Goal: Information Seeking & Learning: Compare options

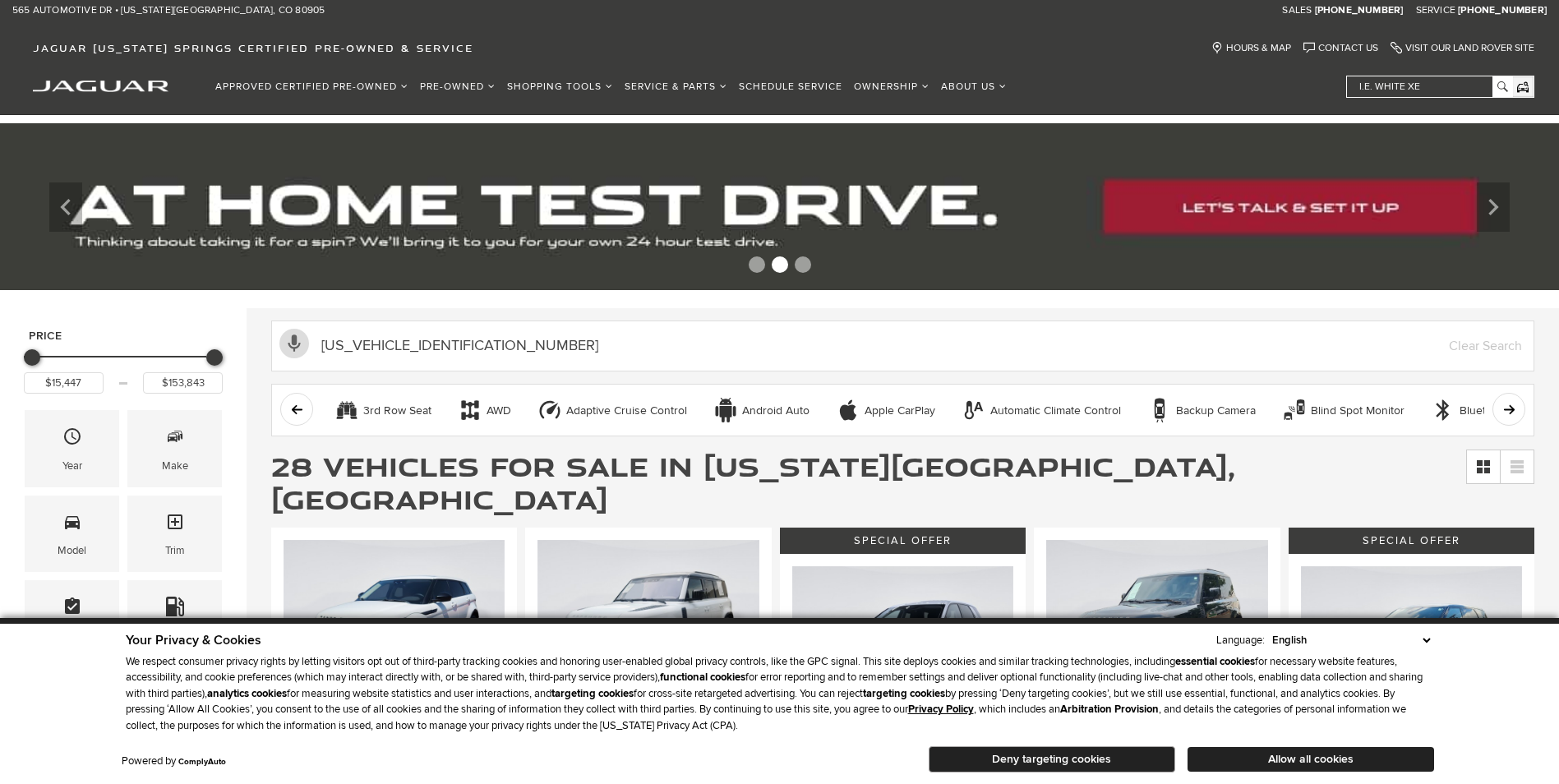
type input "1C6RR7LT6ES375728"
click at [466, 117] on link "All Pre-Owned Vehicles" at bounding box center [497, 120] width 166 height 37
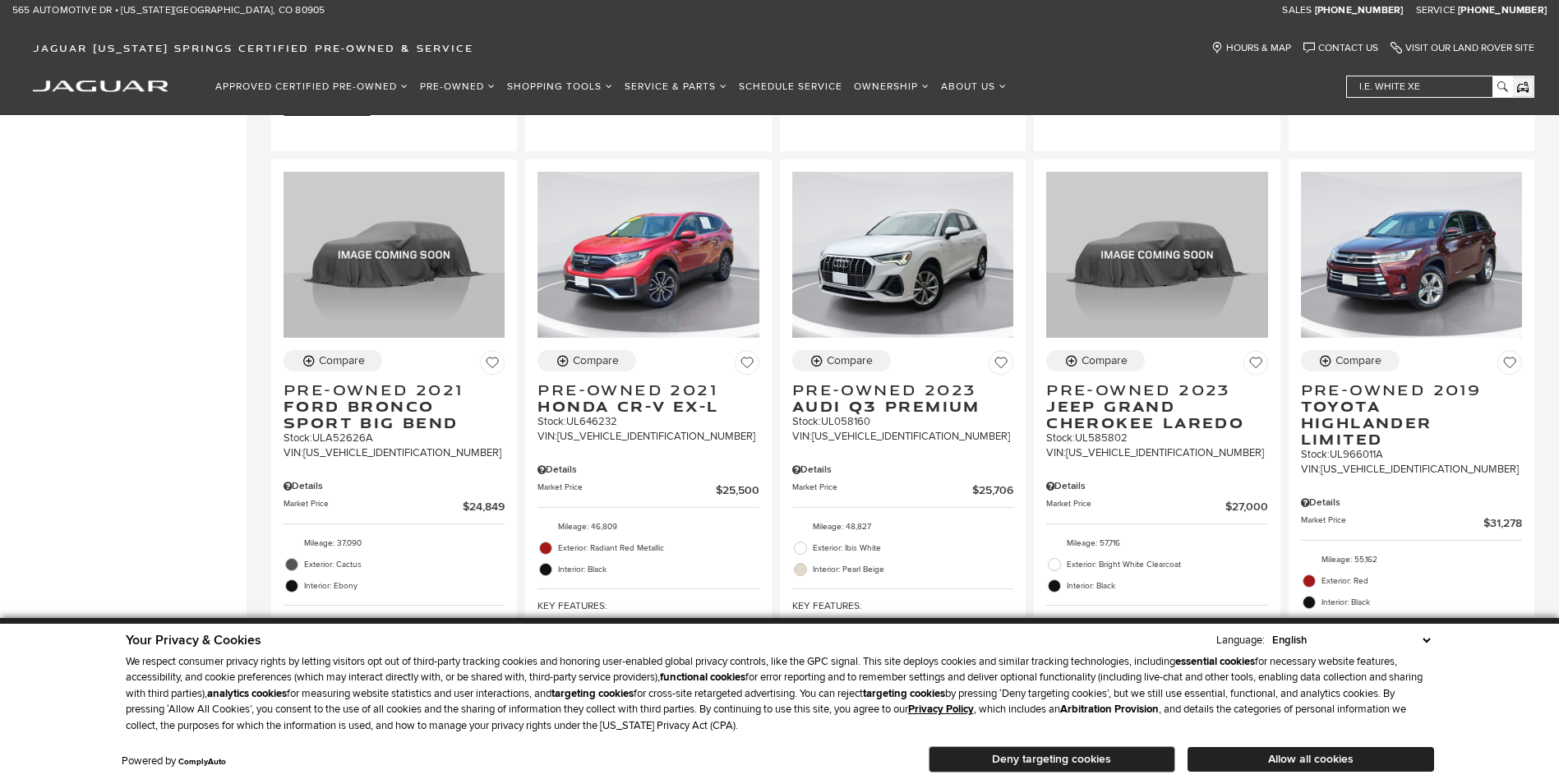
scroll to position [2465, 0]
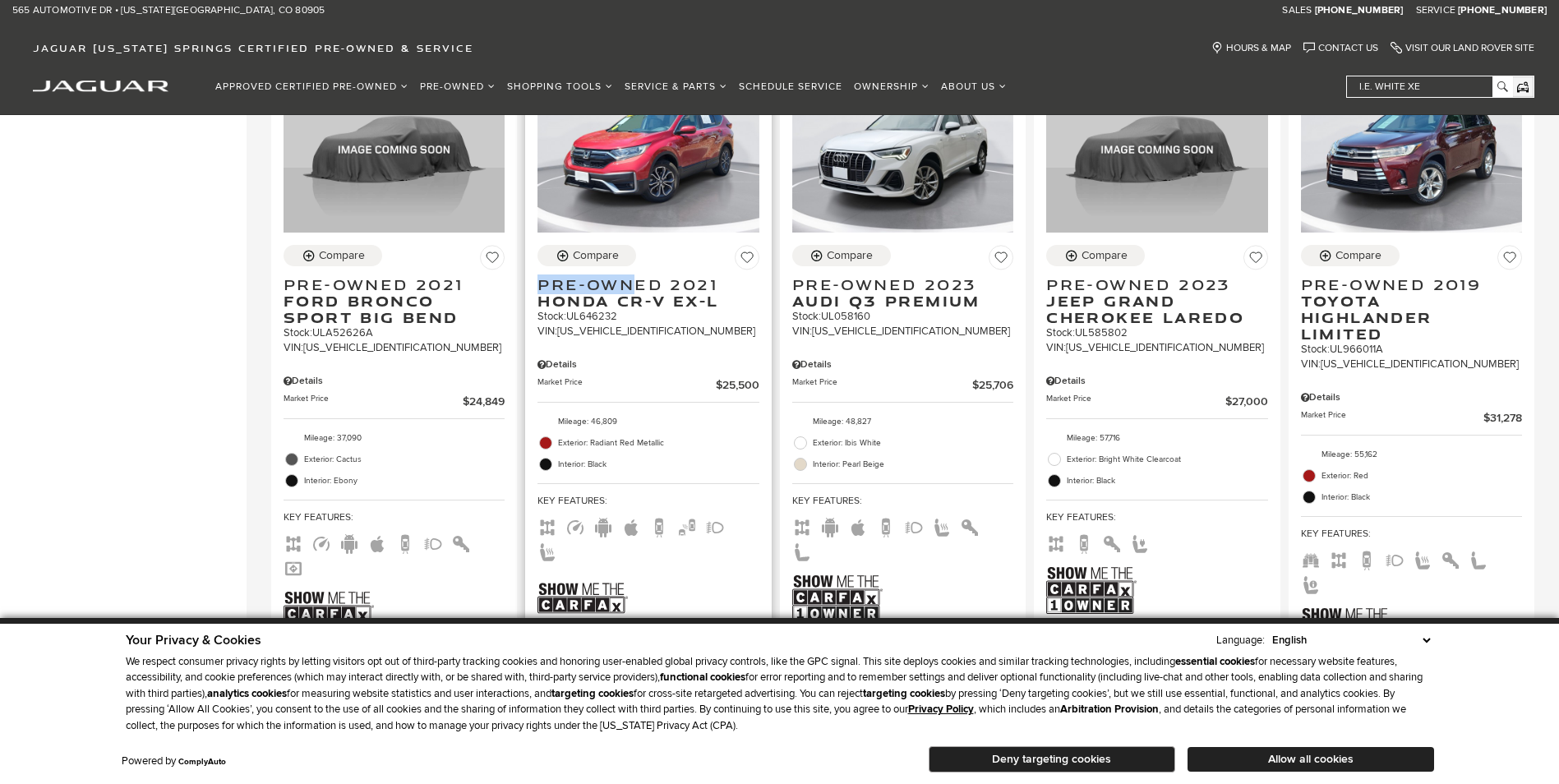
click at [643, 244] on div "Compare Pre-Owned 2021 Honda CR-V EX-L Stock : UL646232 VIN: 2HKRW2H8XMH646232" at bounding box center [648, 291] width 221 height 93
click at [640, 276] on span "Pre-Owned 2021" at bounding box center [642, 284] width 209 height 17
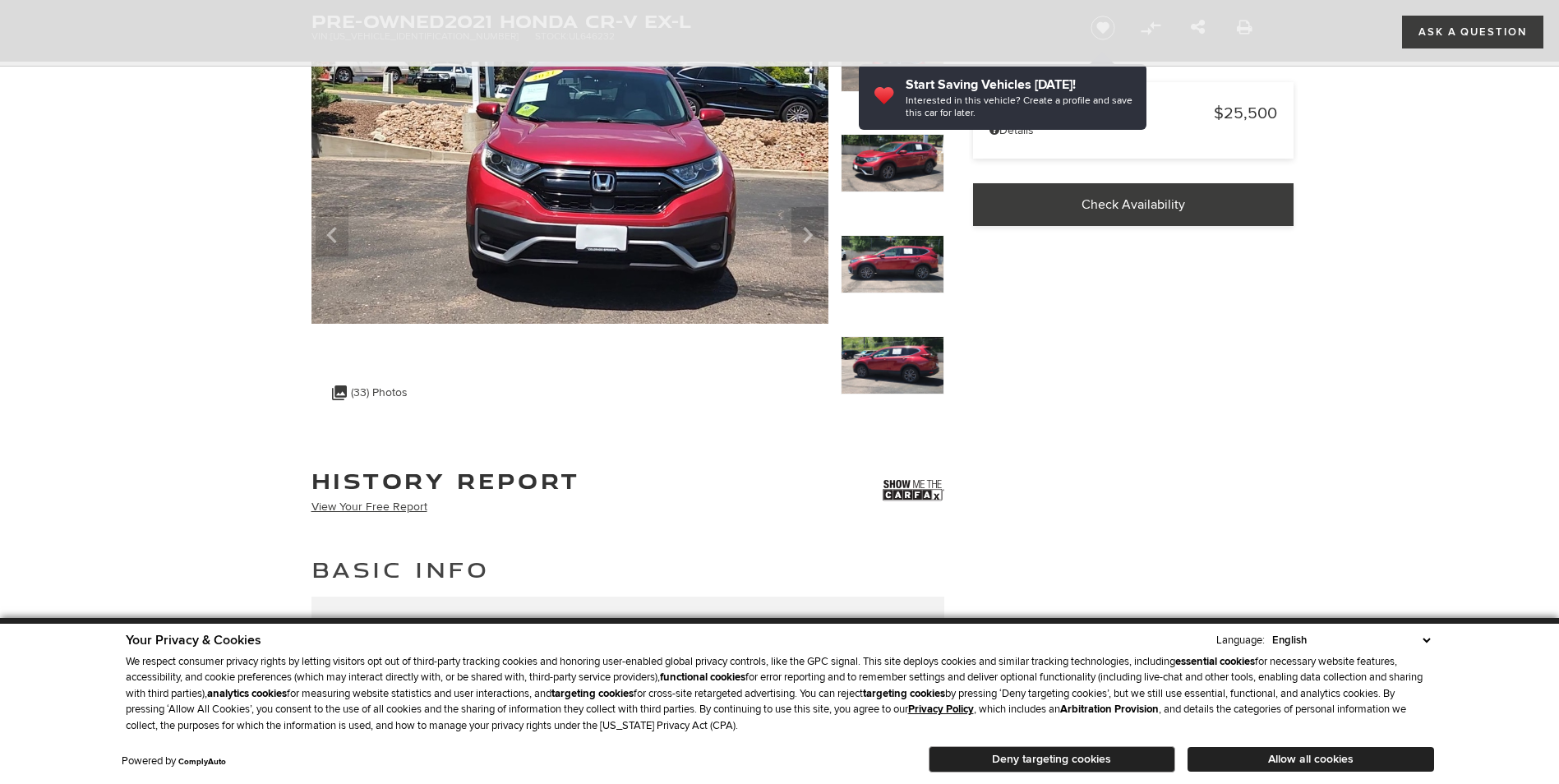
click at [905, 243] on img at bounding box center [893, 265] width 104 height 59
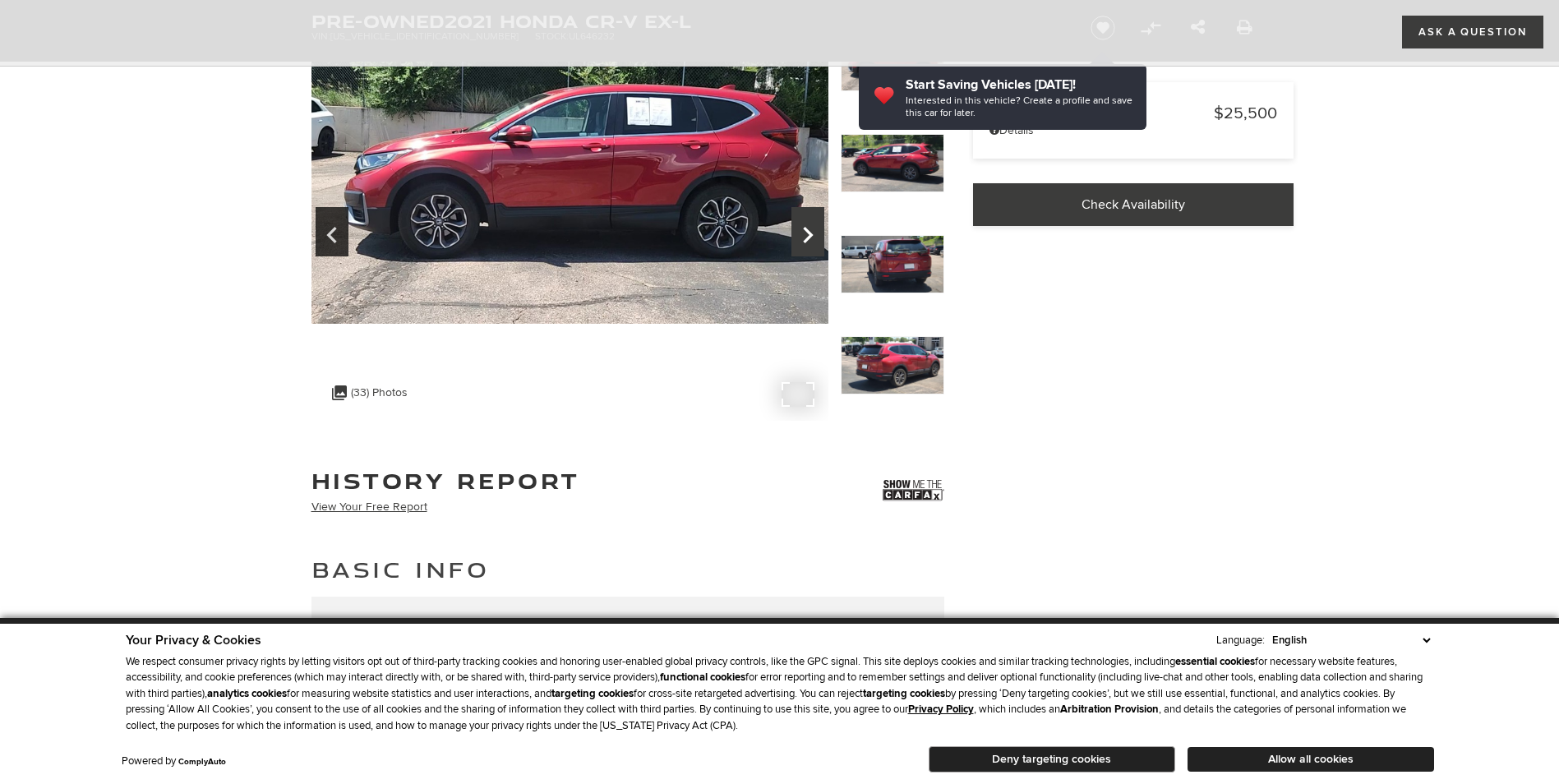
click at [794, 230] on icon "Next" at bounding box center [808, 235] width 33 height 39
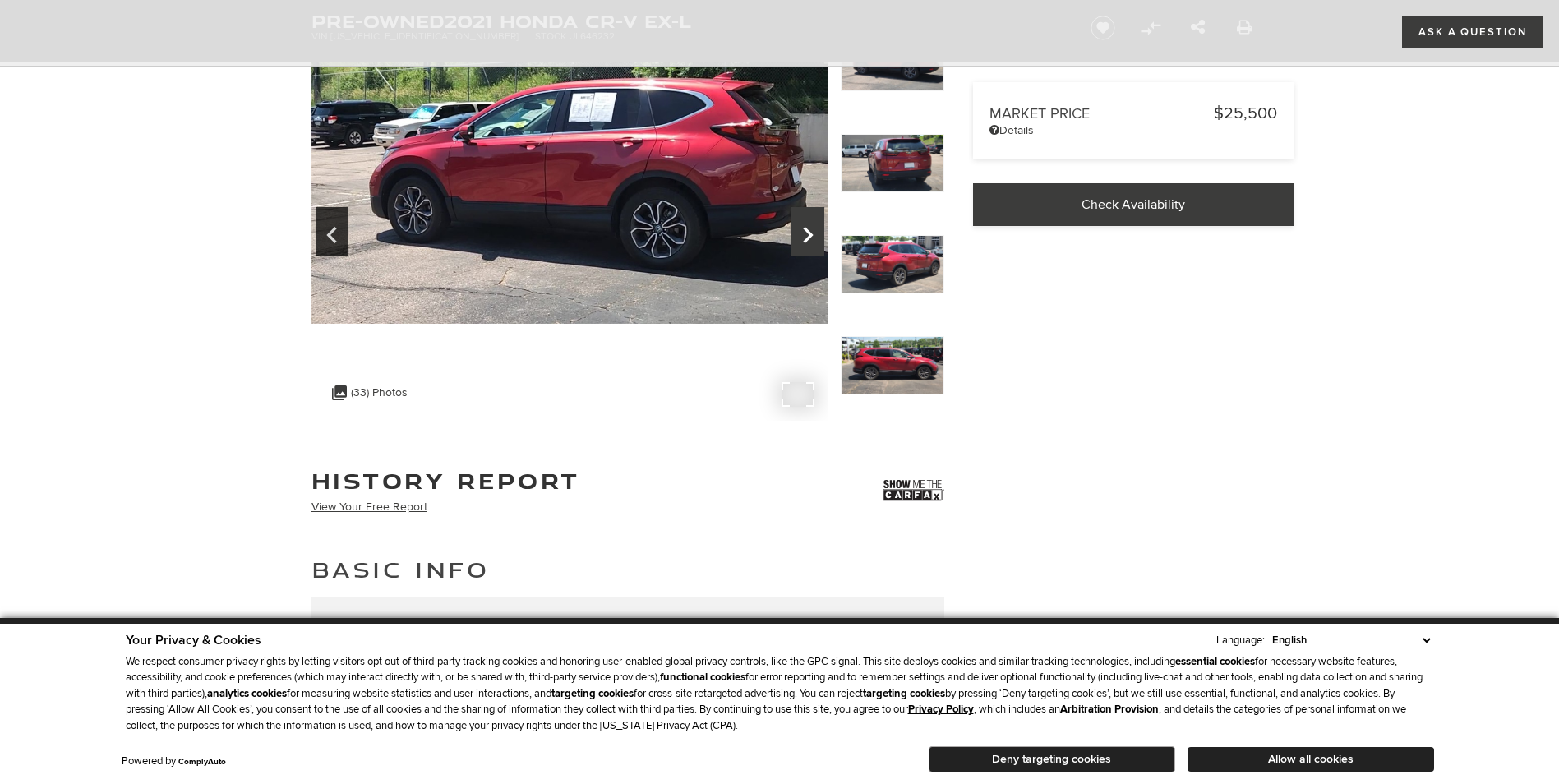
click at [814, 218] on icon "Next" at bounding box center [808, 235] width 33 height 39
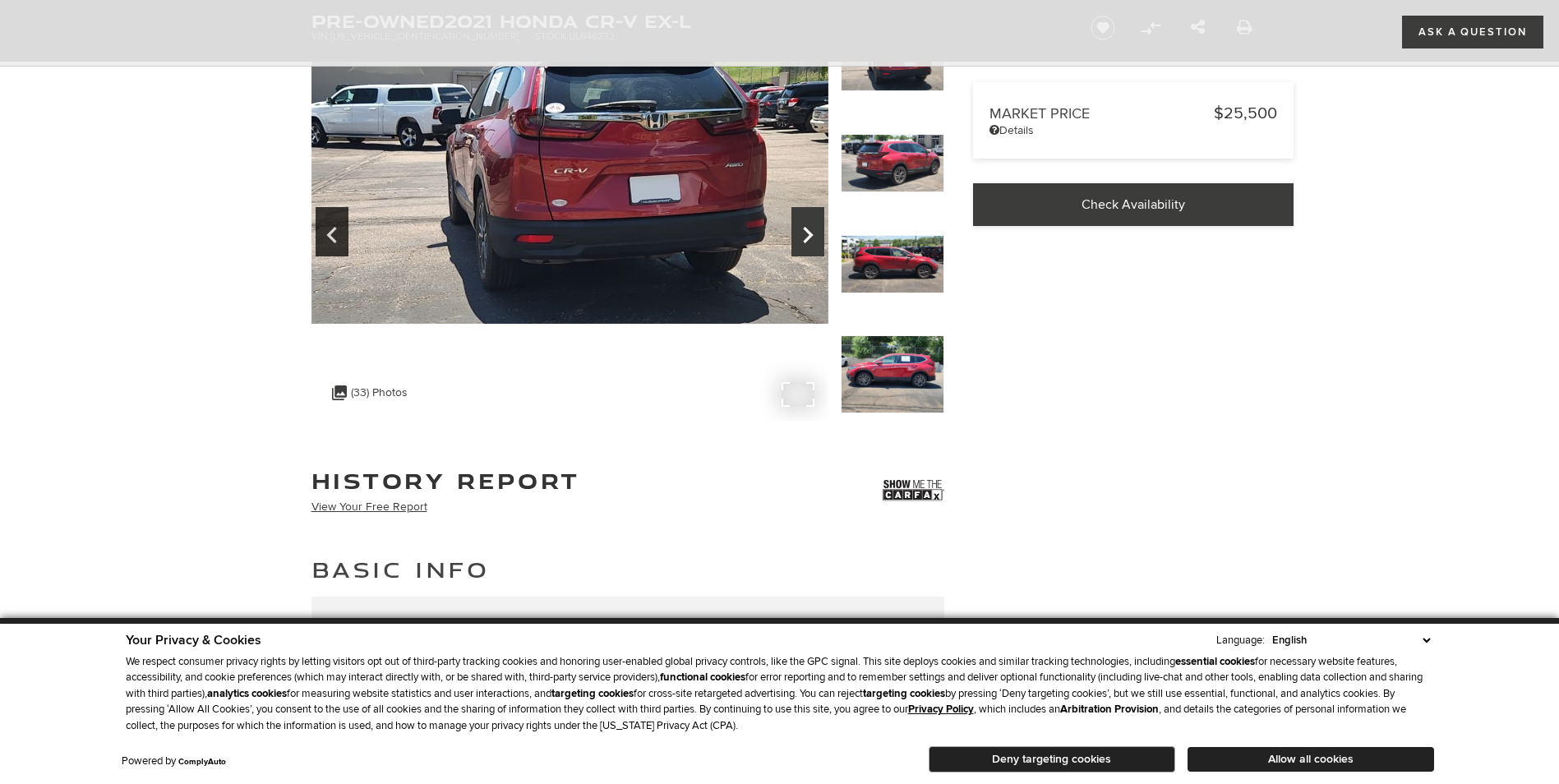
click at [809, 222] on icon "Next" at bounding box center [808, 235] width 33 height 39
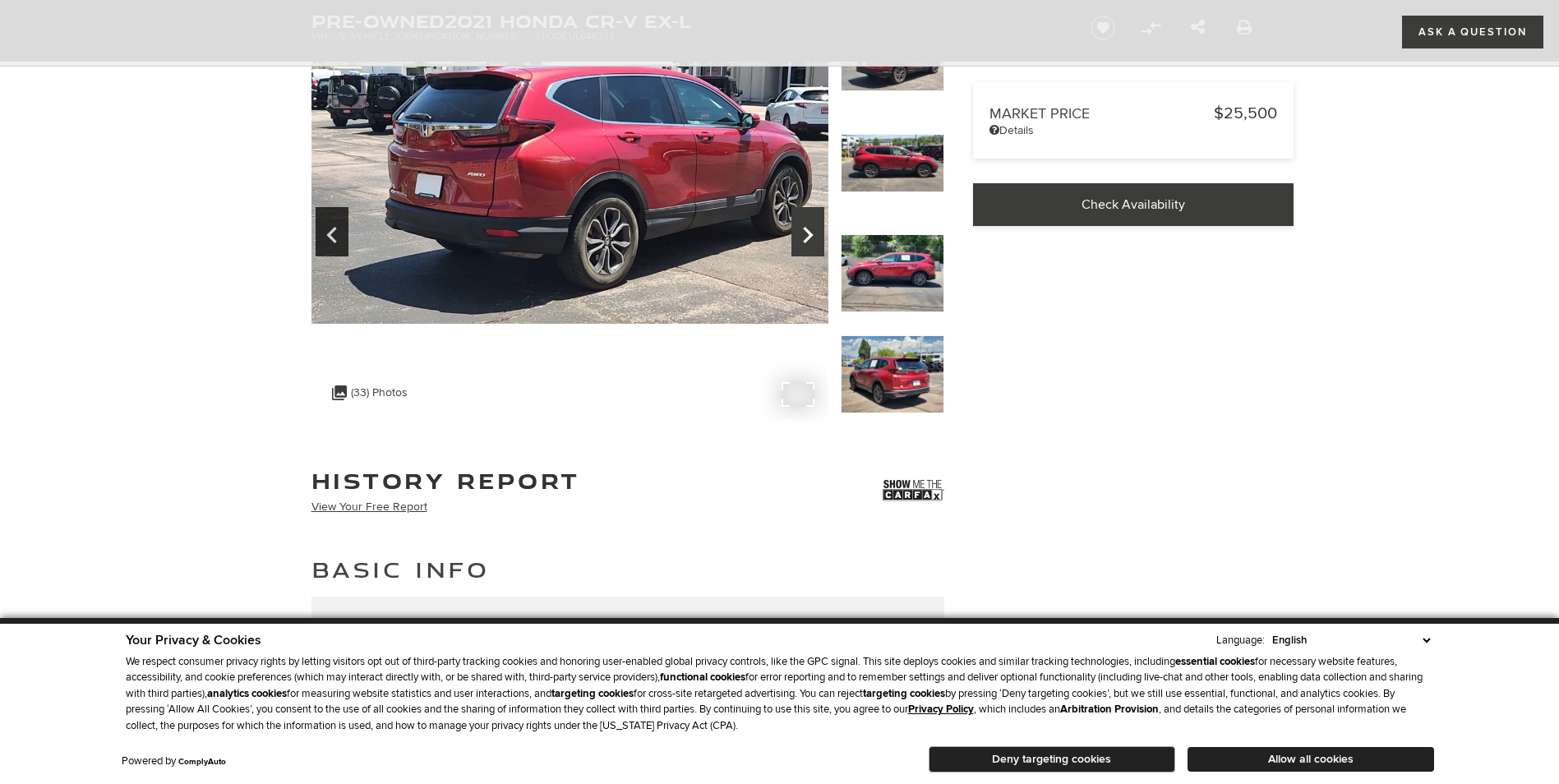
click at [809, 222] on icon "Next" at bounding box center [808, 235] width 33 height 39
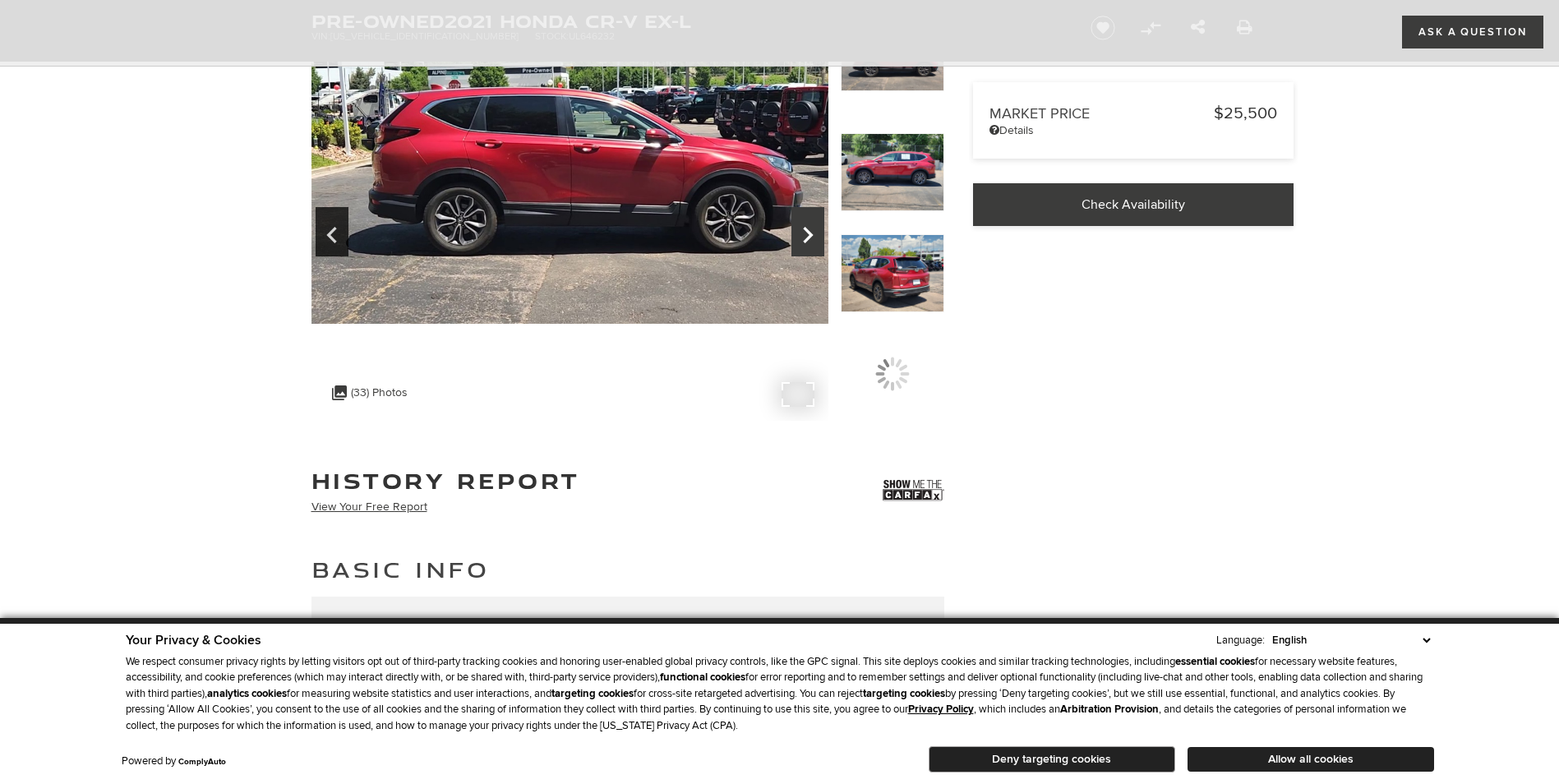
click at [809, 222] on icon "Next" at bounding box center [808, 235] width 33 height 39
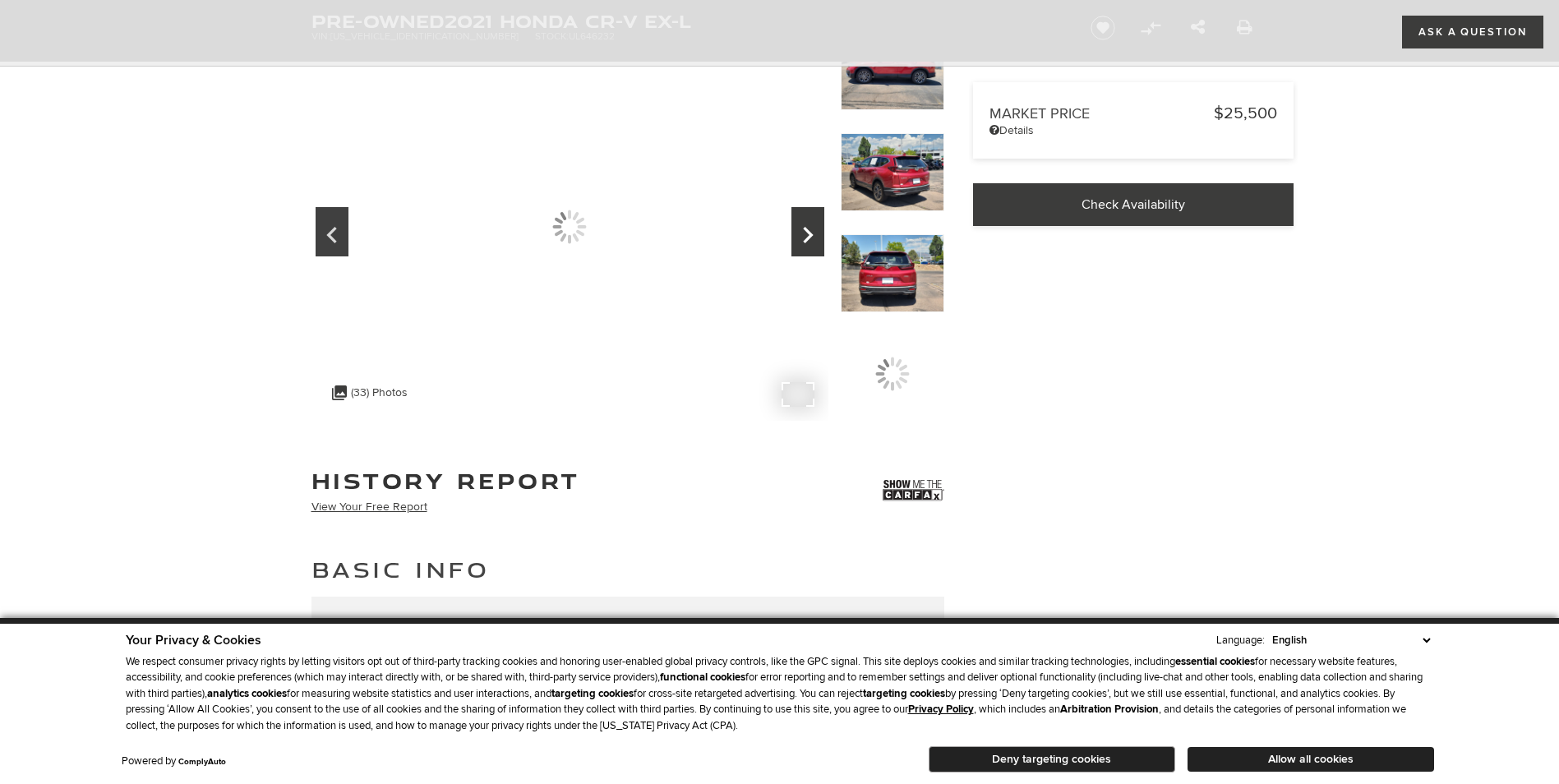
click at [809, 222] on icon "Next" at bounding box center [808, 235] width 33 height 39
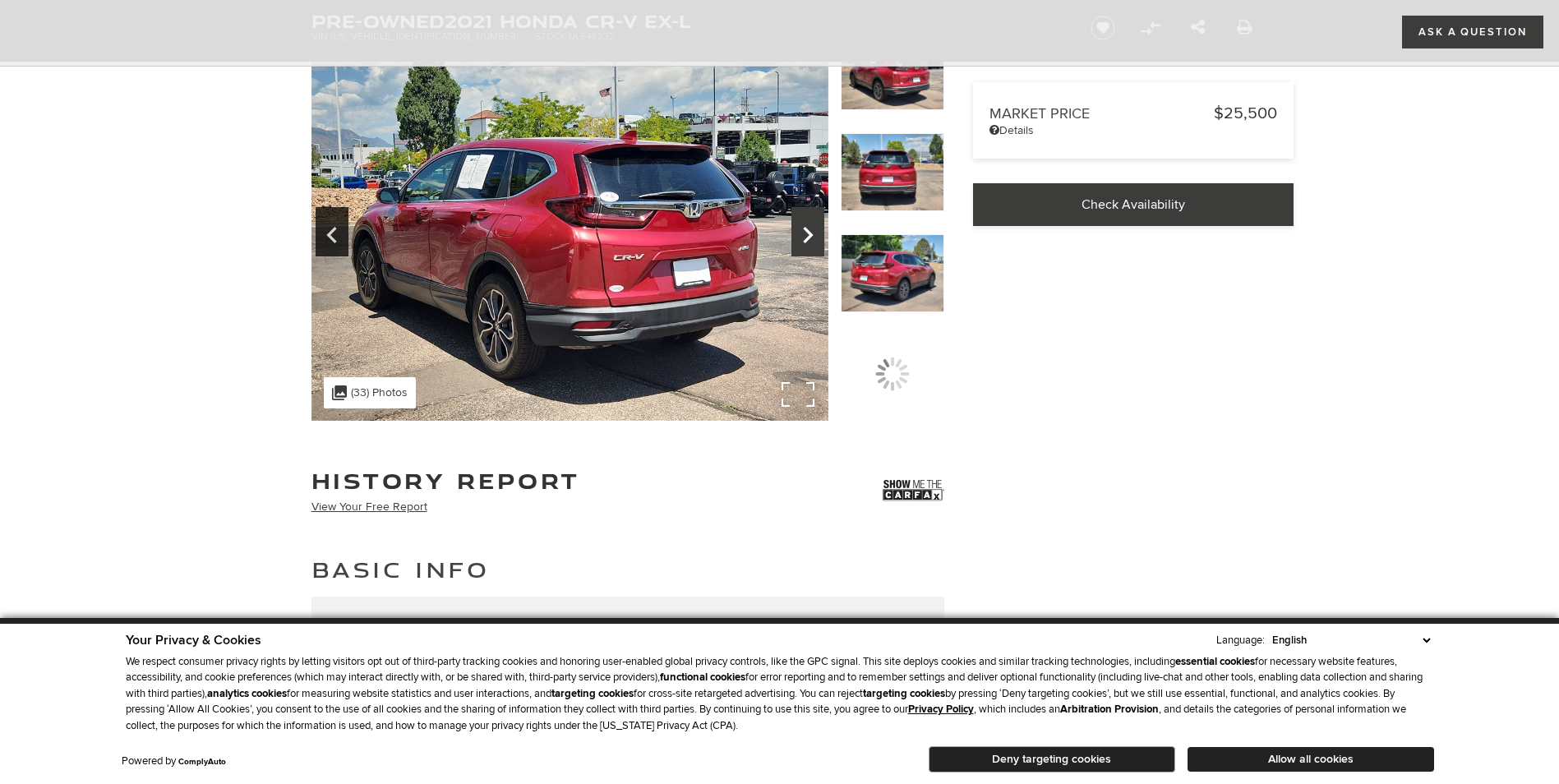
click at [809, 222] on icon "Next" at bounding box center [808, 235] width 33 height 39
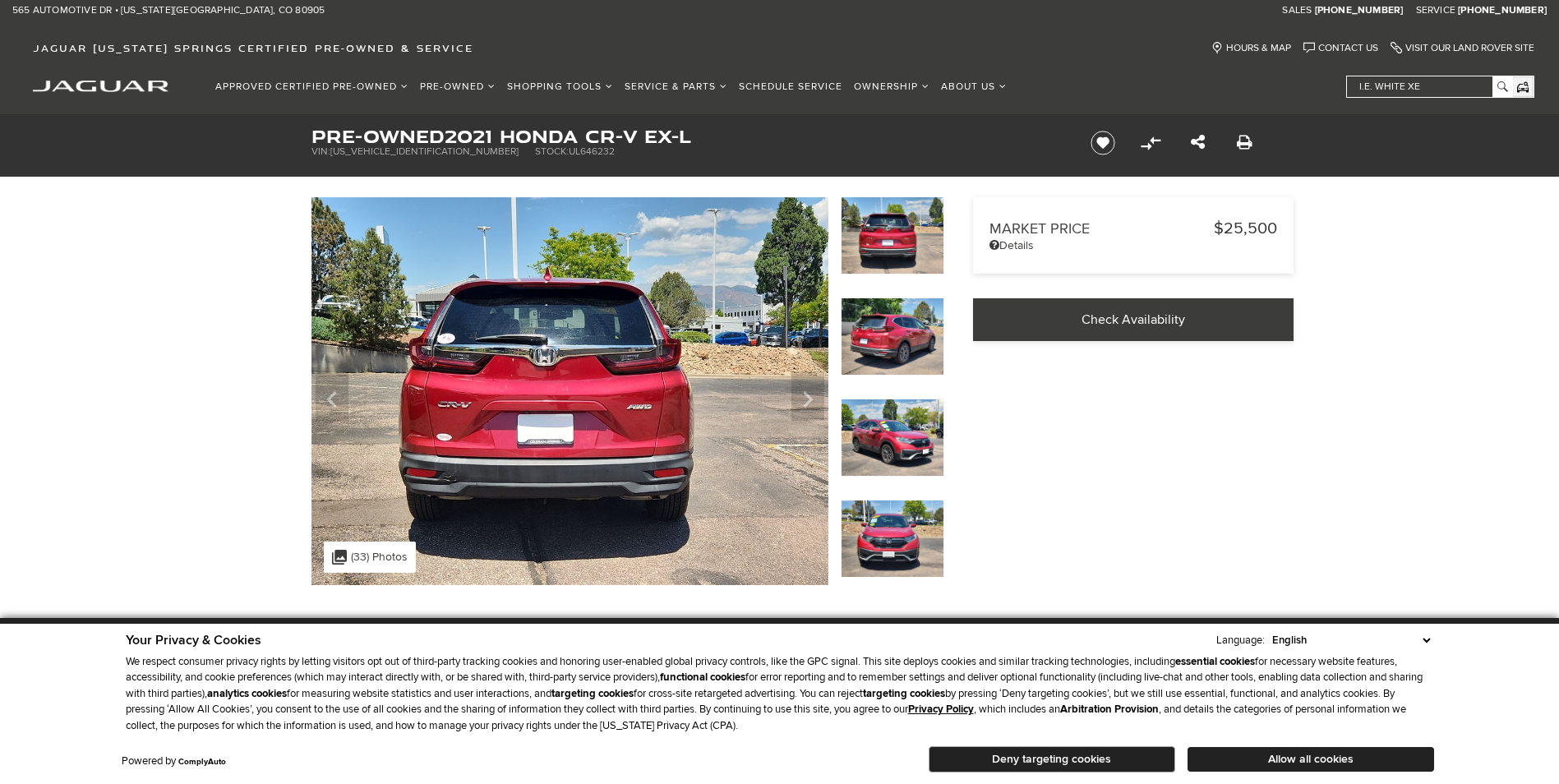
click at [897, 317] on img at bounding box center [893, 336] width 104 height 78
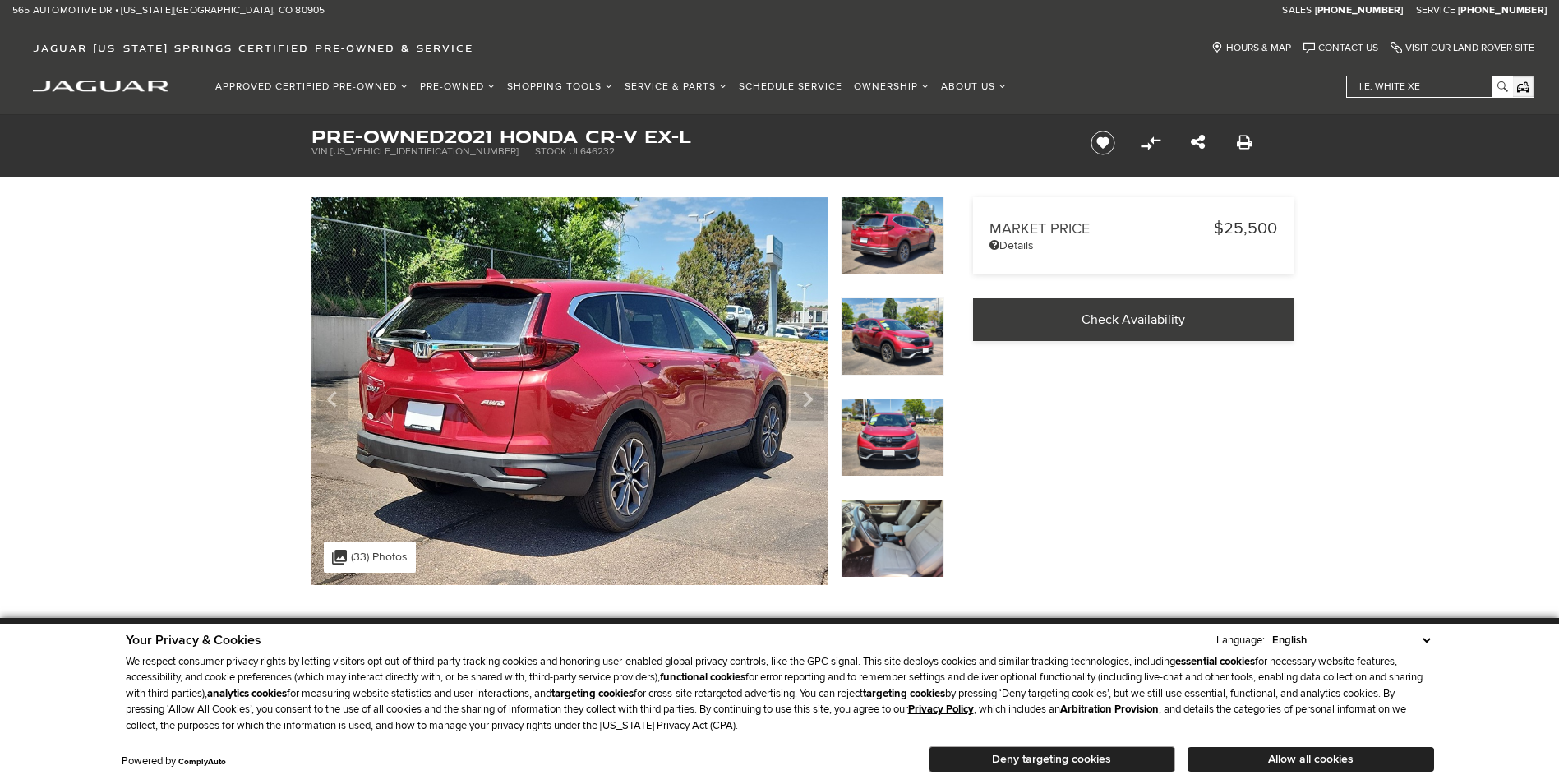
click at [896, 333] on img at bounding box center [893, 336] width 104 height 78
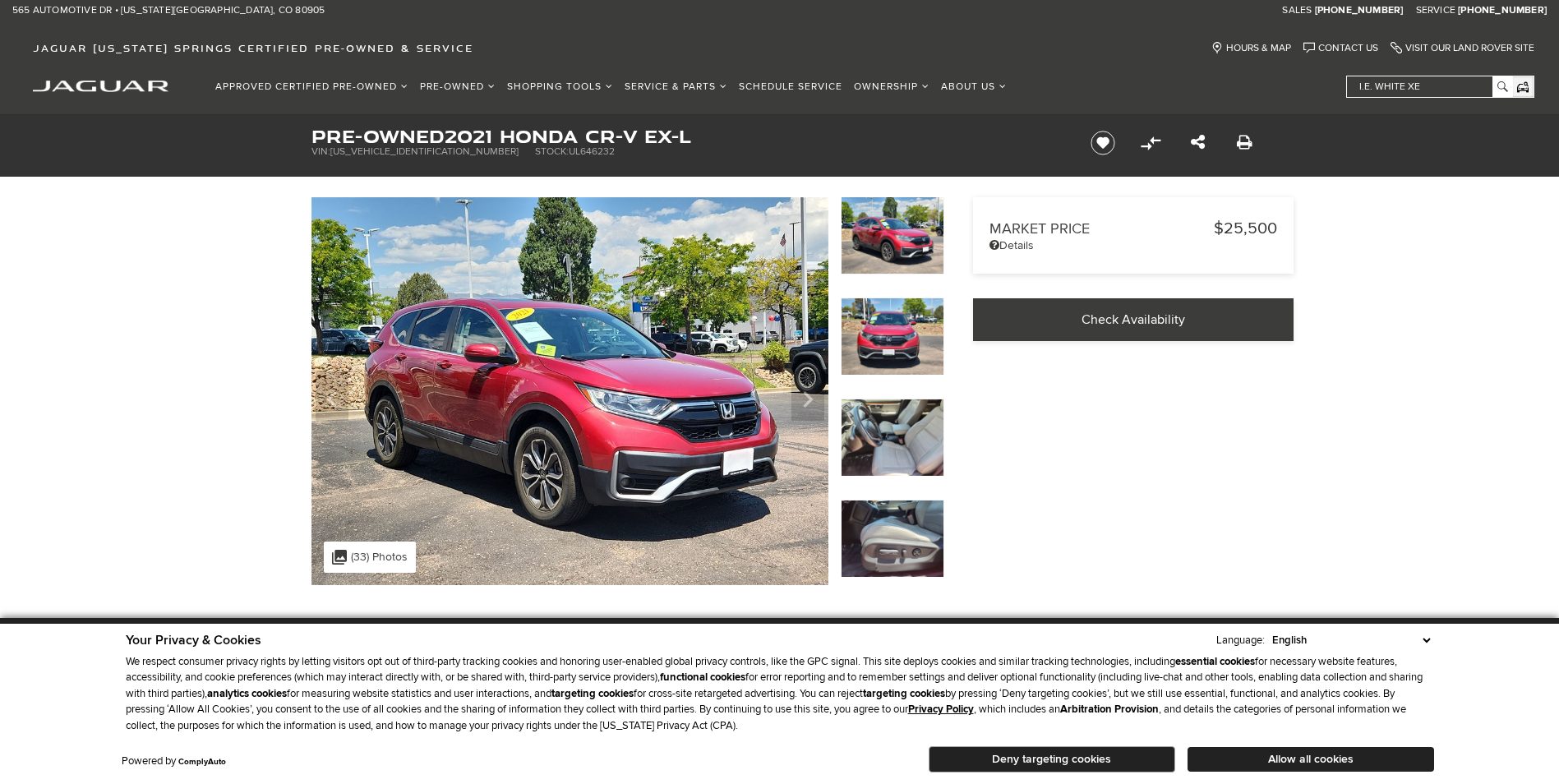
click at [896, 337] on img at bounding box center [893, 336] width 104 height 78
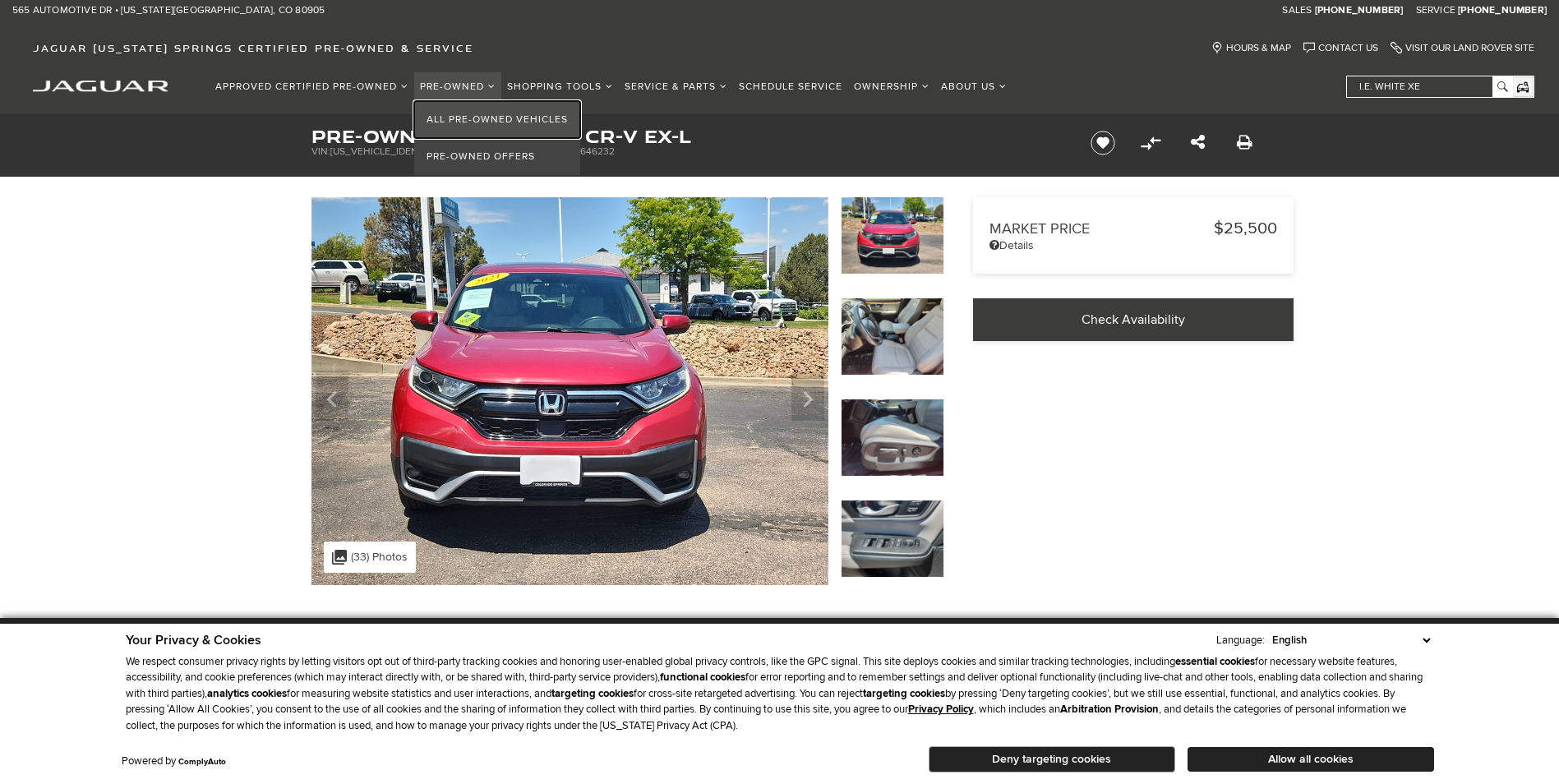
click at [468, 113] on link "All Pre-Owned Vehicles" at bounding box center [497, 120] width 166 height 37
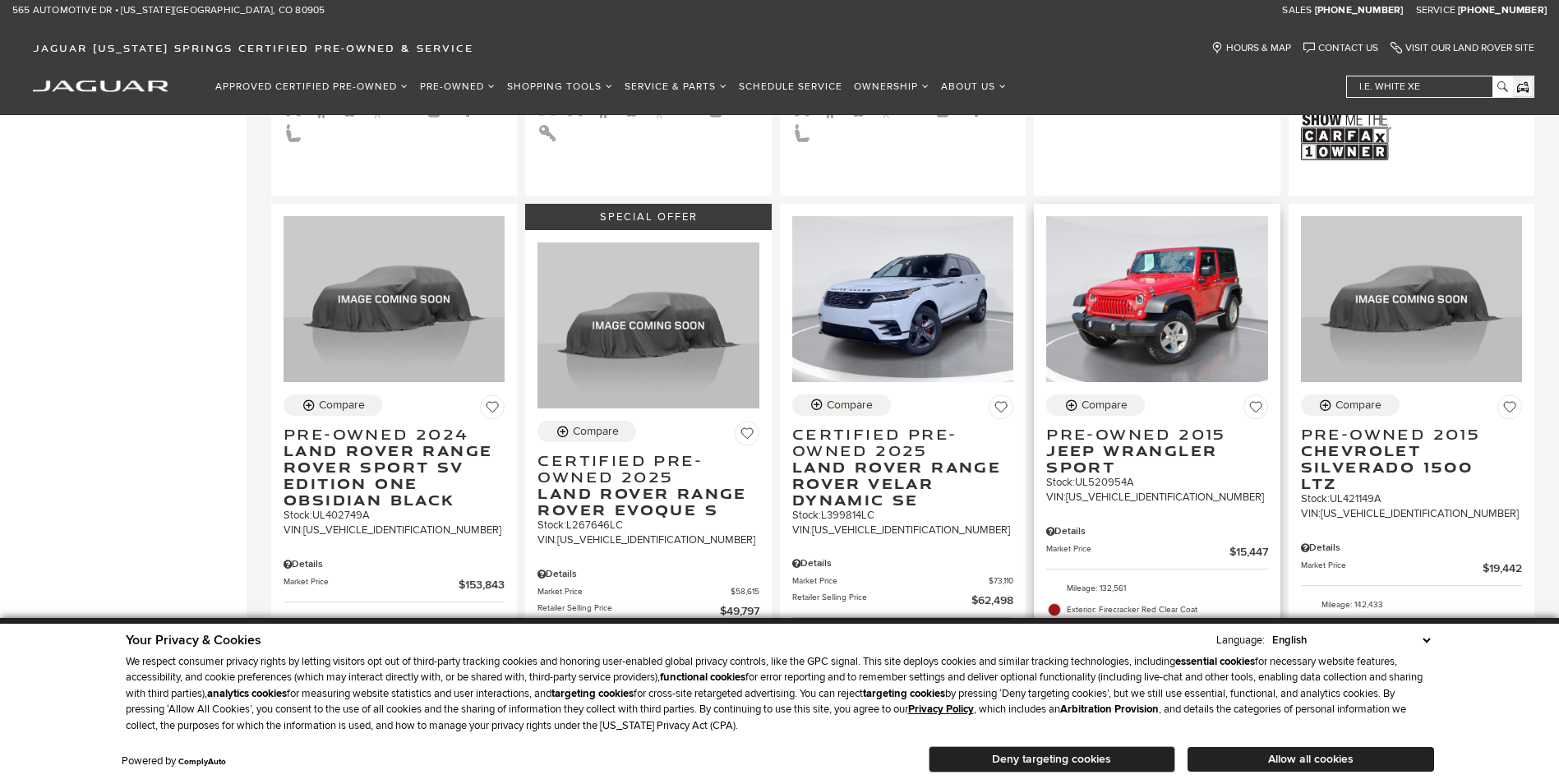
scroll to position [1643, 0]
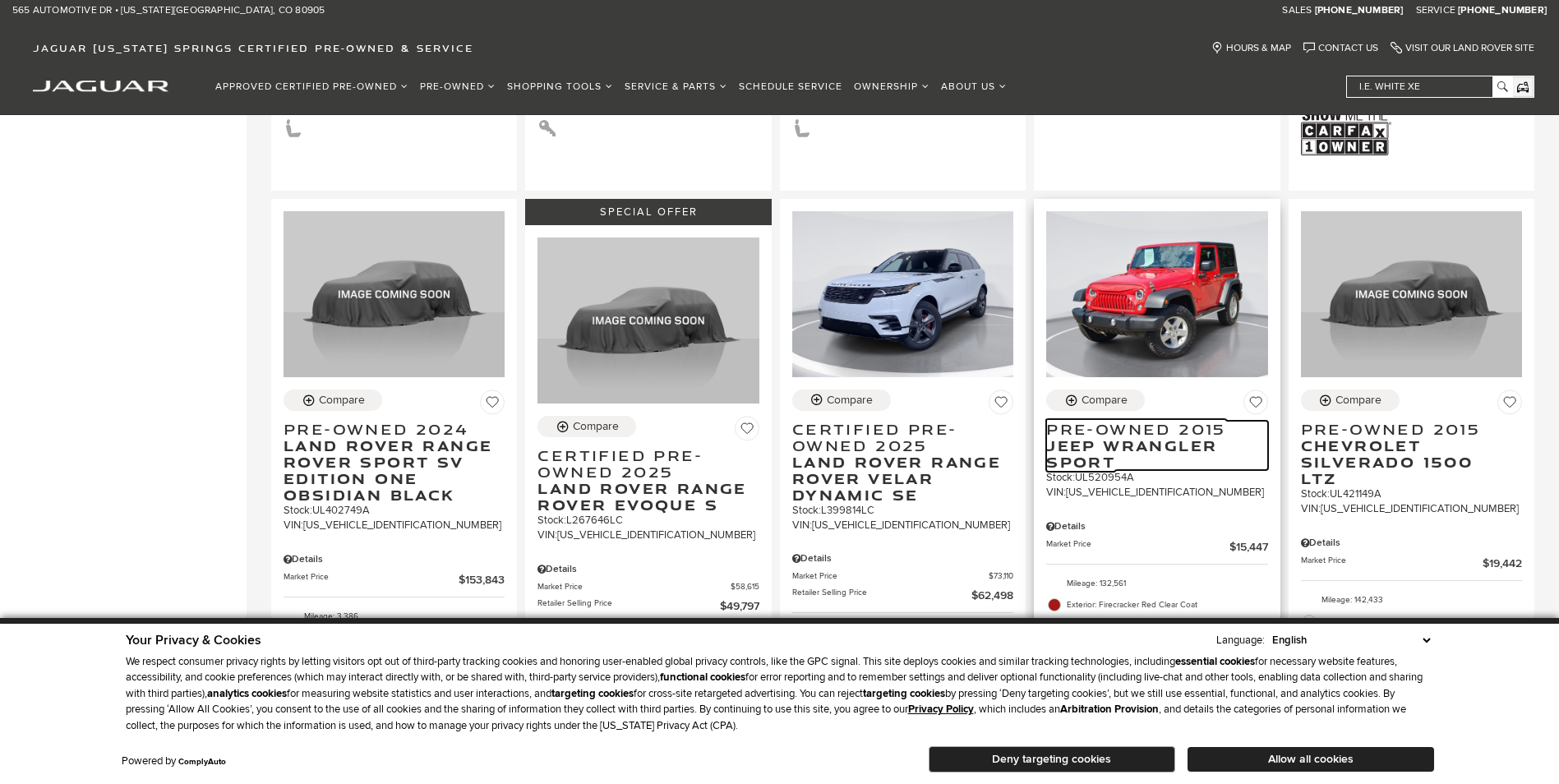
click at [1128, 437] on span "Jeep Wrangler Sport" at bounding box center [1150, 454] width 209 height 33
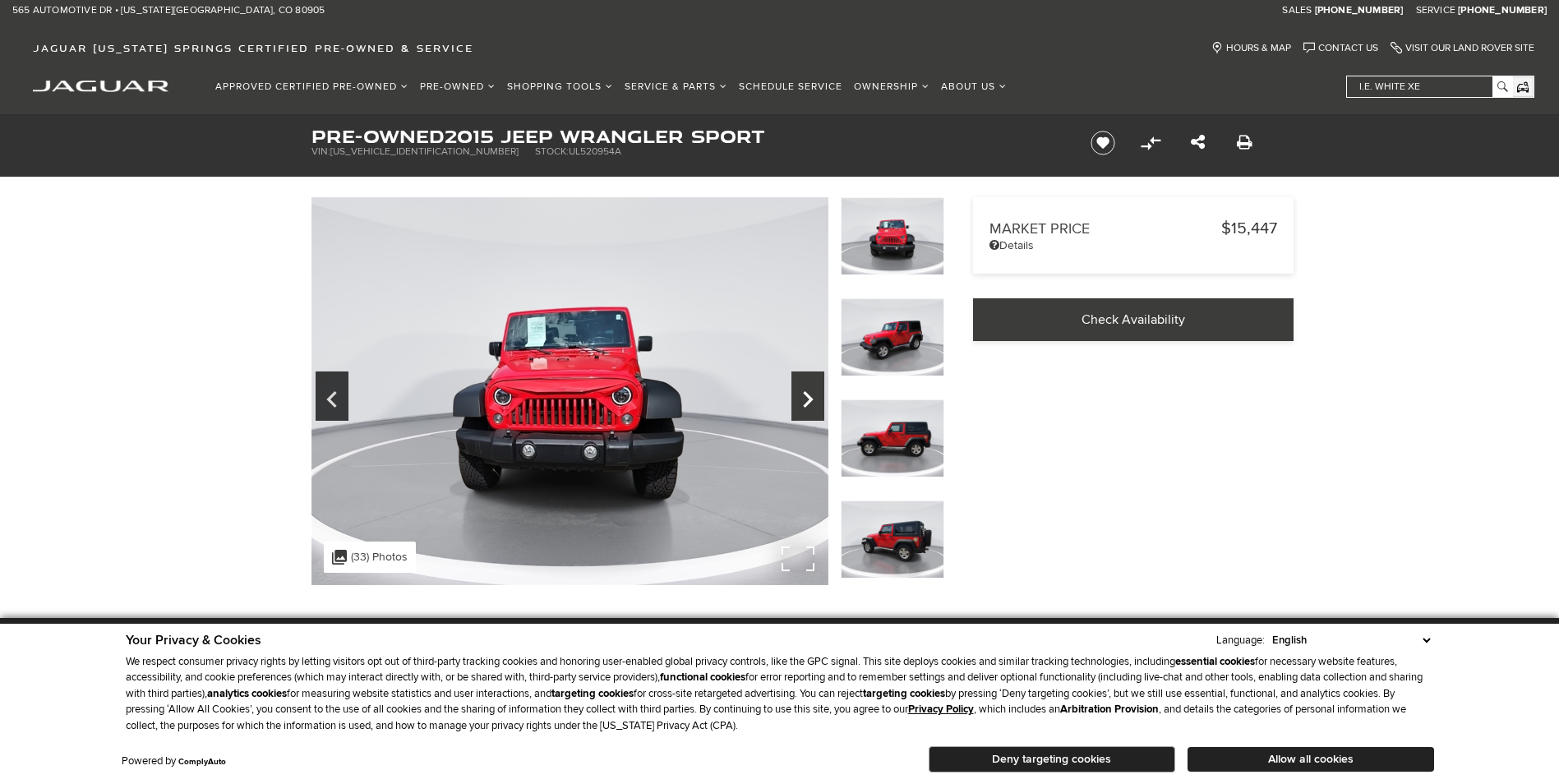
click at [810, 402] on icon "Next" at bounding box center [808, 399] width 10 height 17
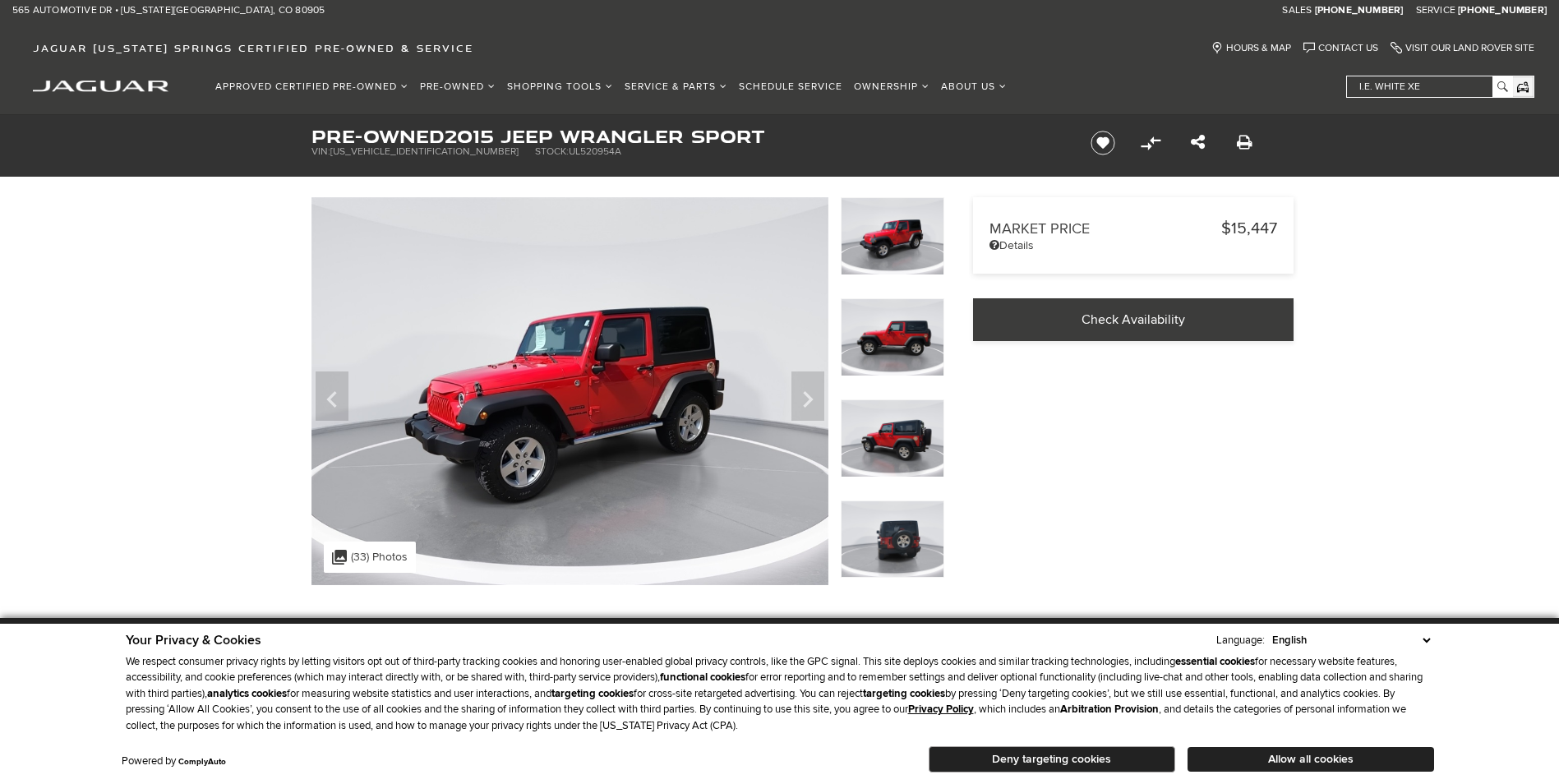
click at [897, 354] on img at bounding box center [893, 337] width 104 height 78
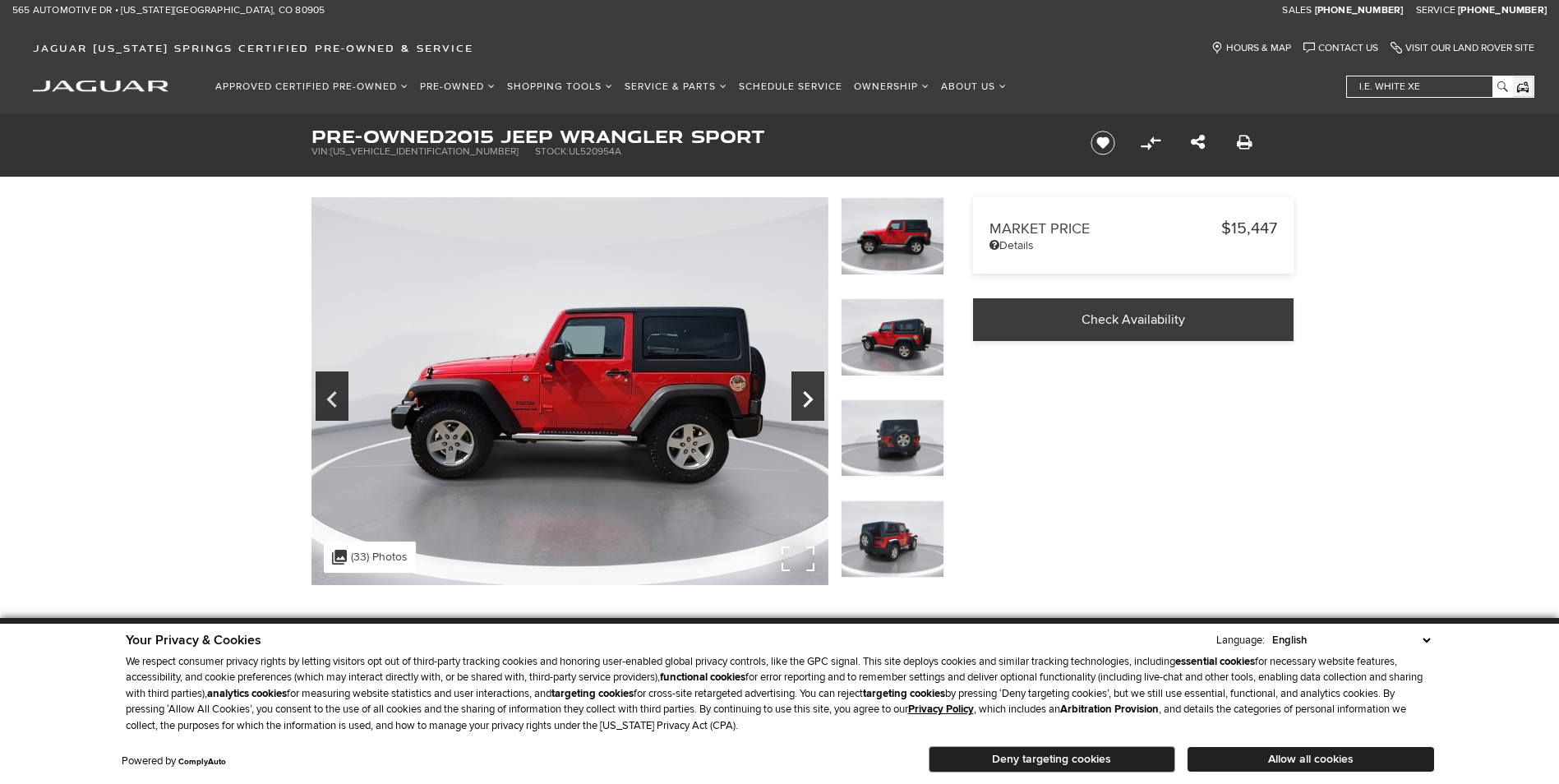
click at [817, 404] on icon "Next" at bounding box center [808, 399] width 33 height 39
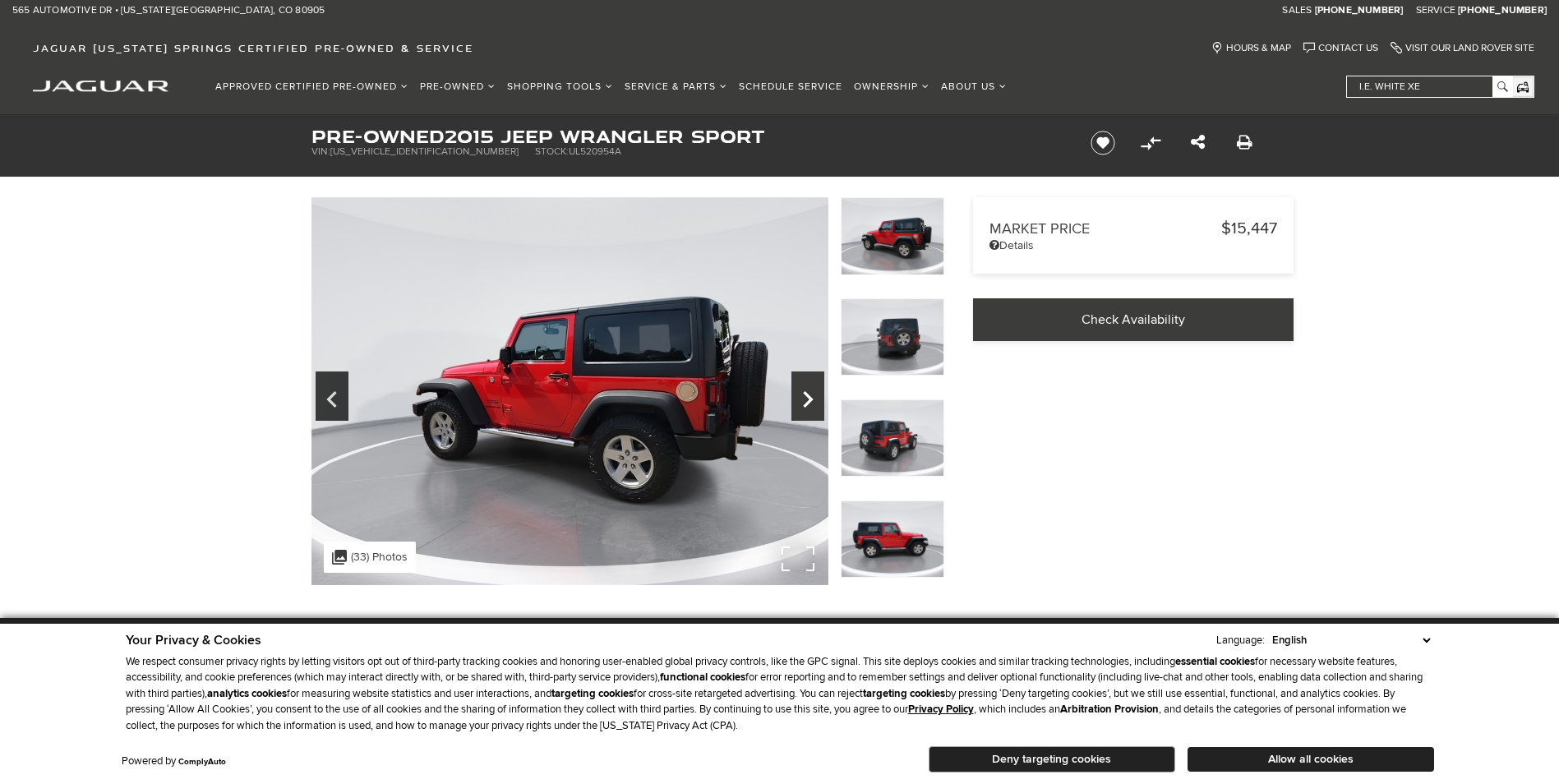
click at [817, 404] on icon "Next" at bounding box center [808, 399] width 33 height 39
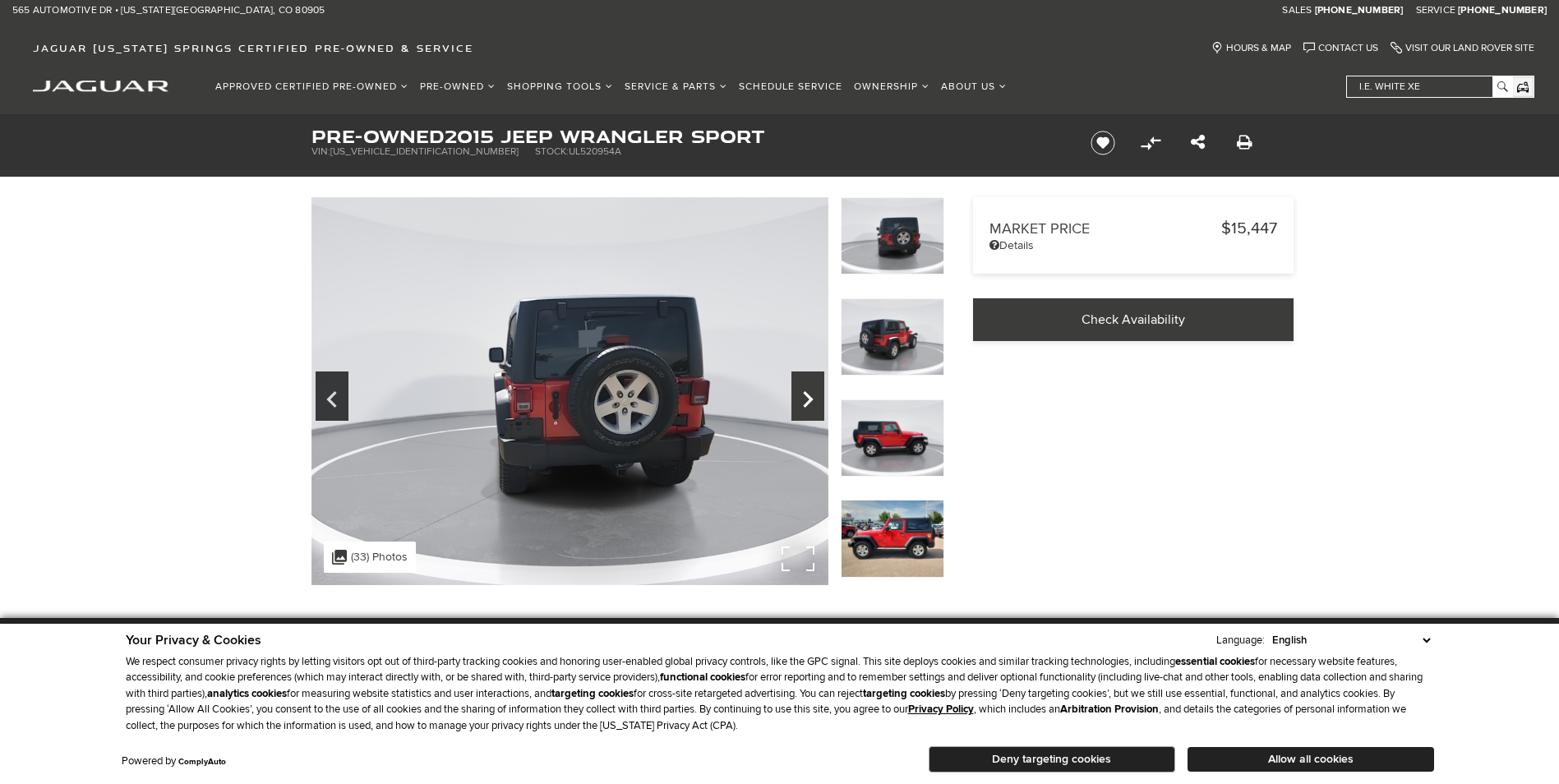
click at [817, 404] on icon "Next" at bounding box center [808, 399] width 33 height 39
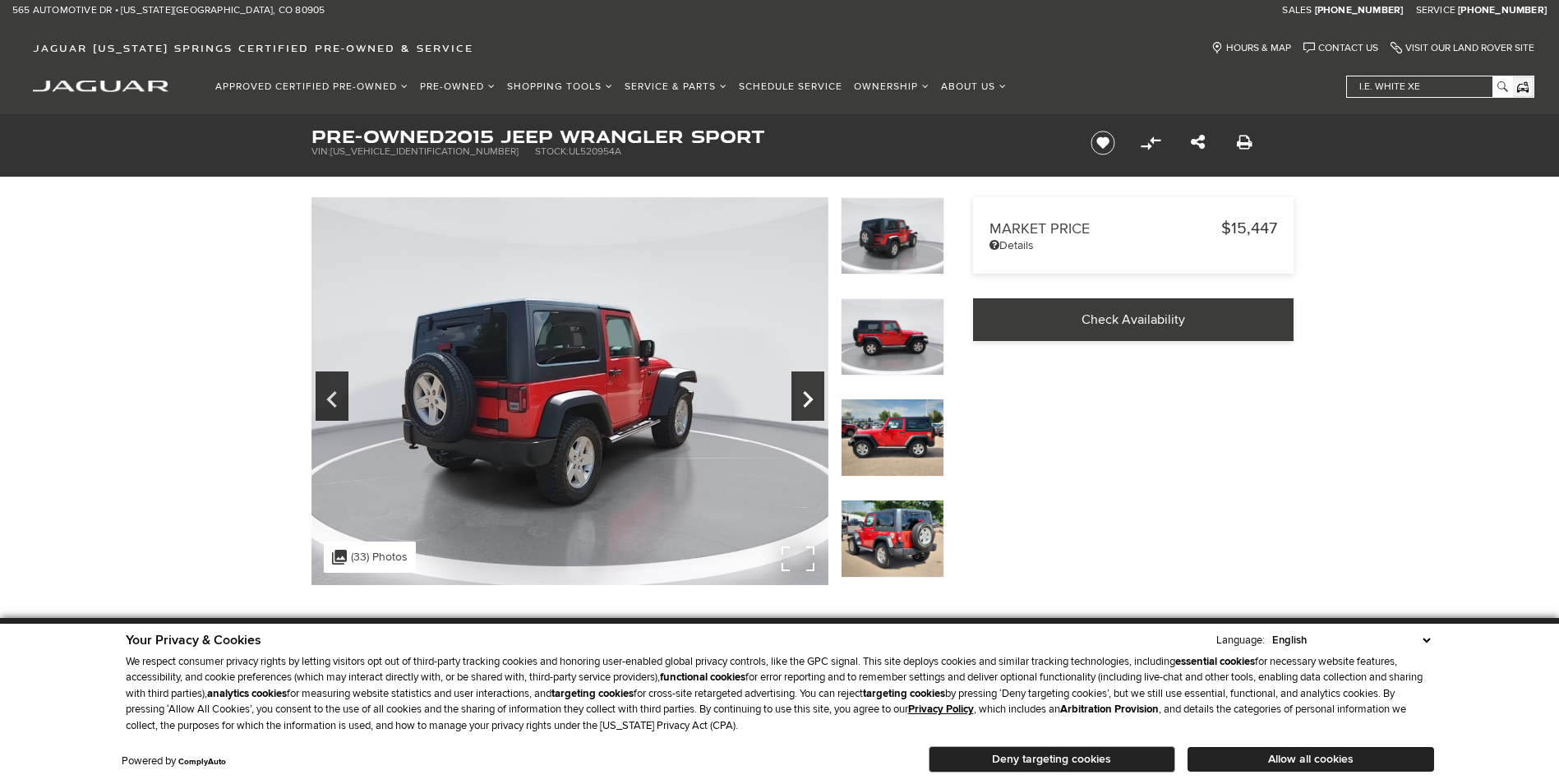
click at [817, 404] on icon "Next" at bounding box center [808, 399] width 33 height 39
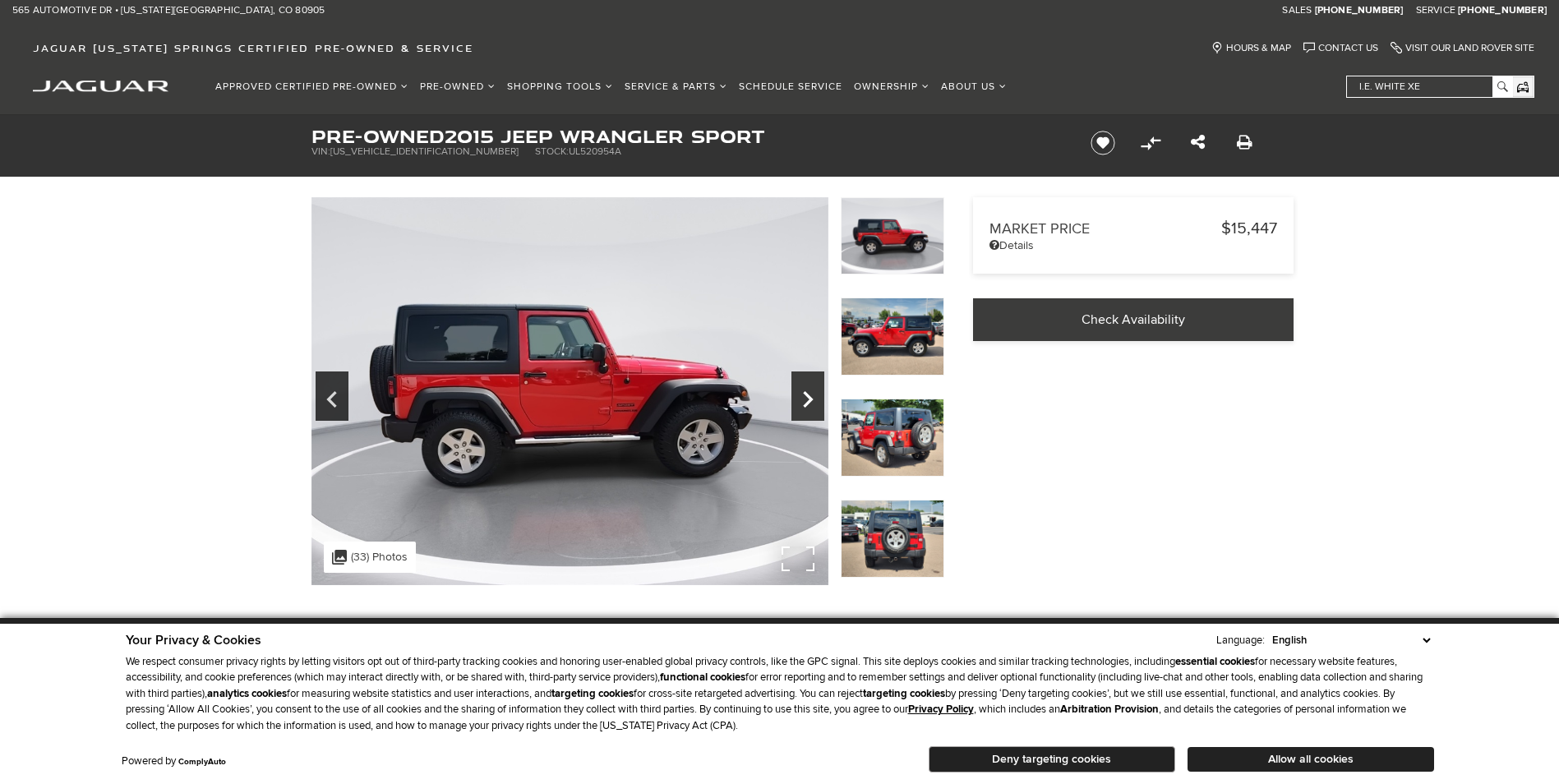
click at [817, 404] on icon "Next" at bounding box center [808, 399] width 33 height 39
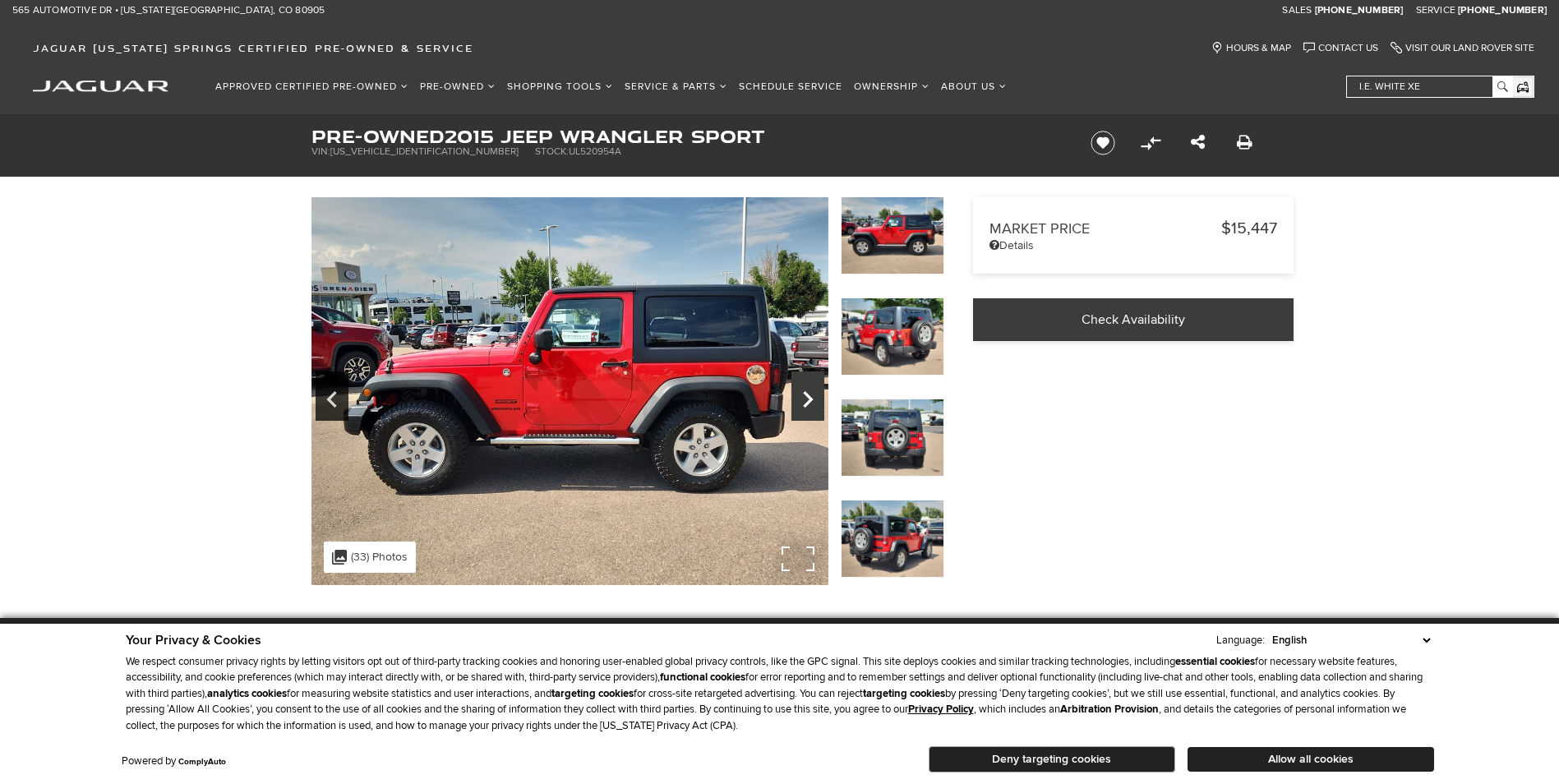
click at [817, 404] on icon "Next" at bounding box center [808, 399] width 33 height 39
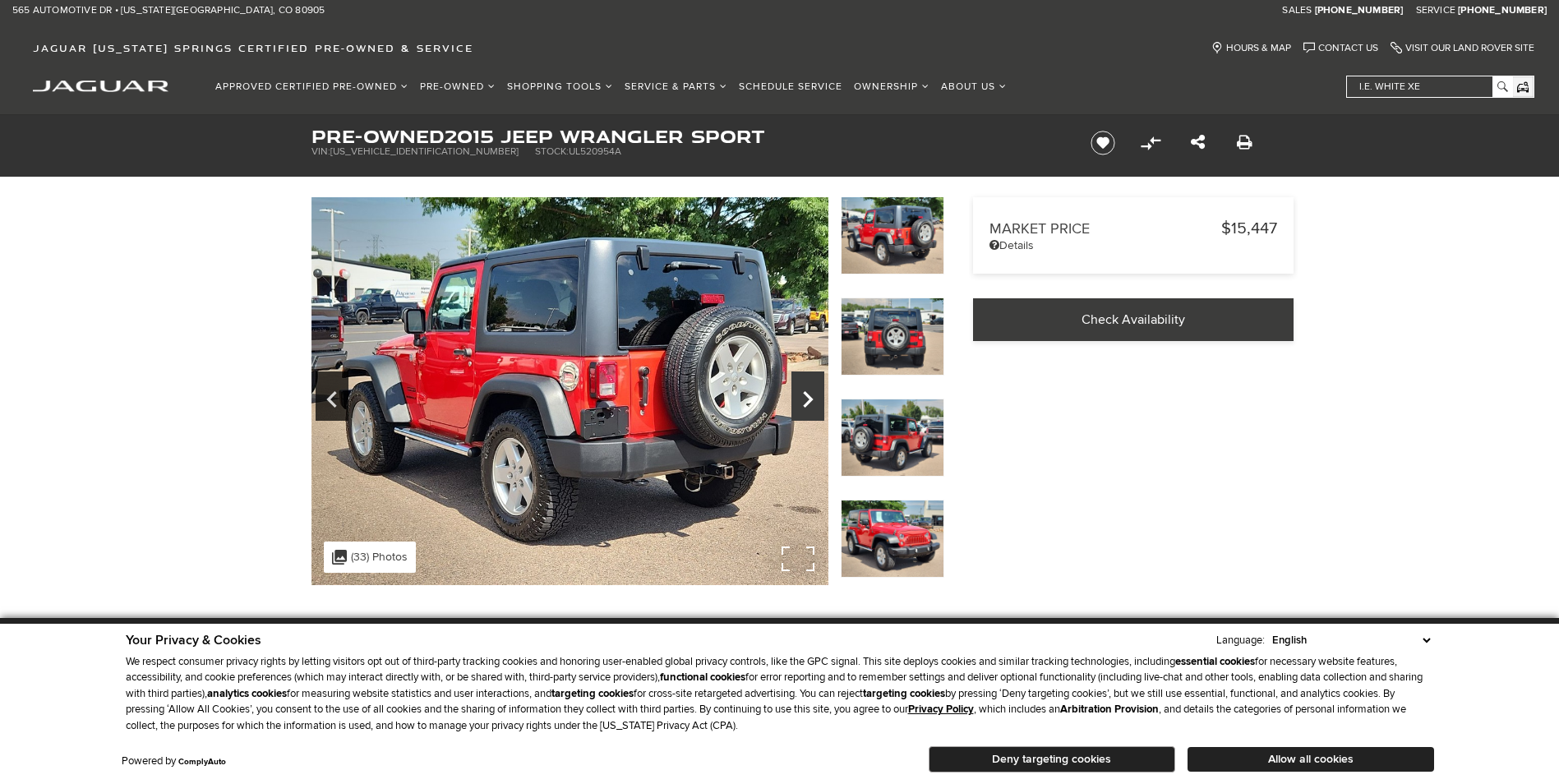
click at [817, 404] on icon "Next" at bounding box center [808, 399] width 33 height 39
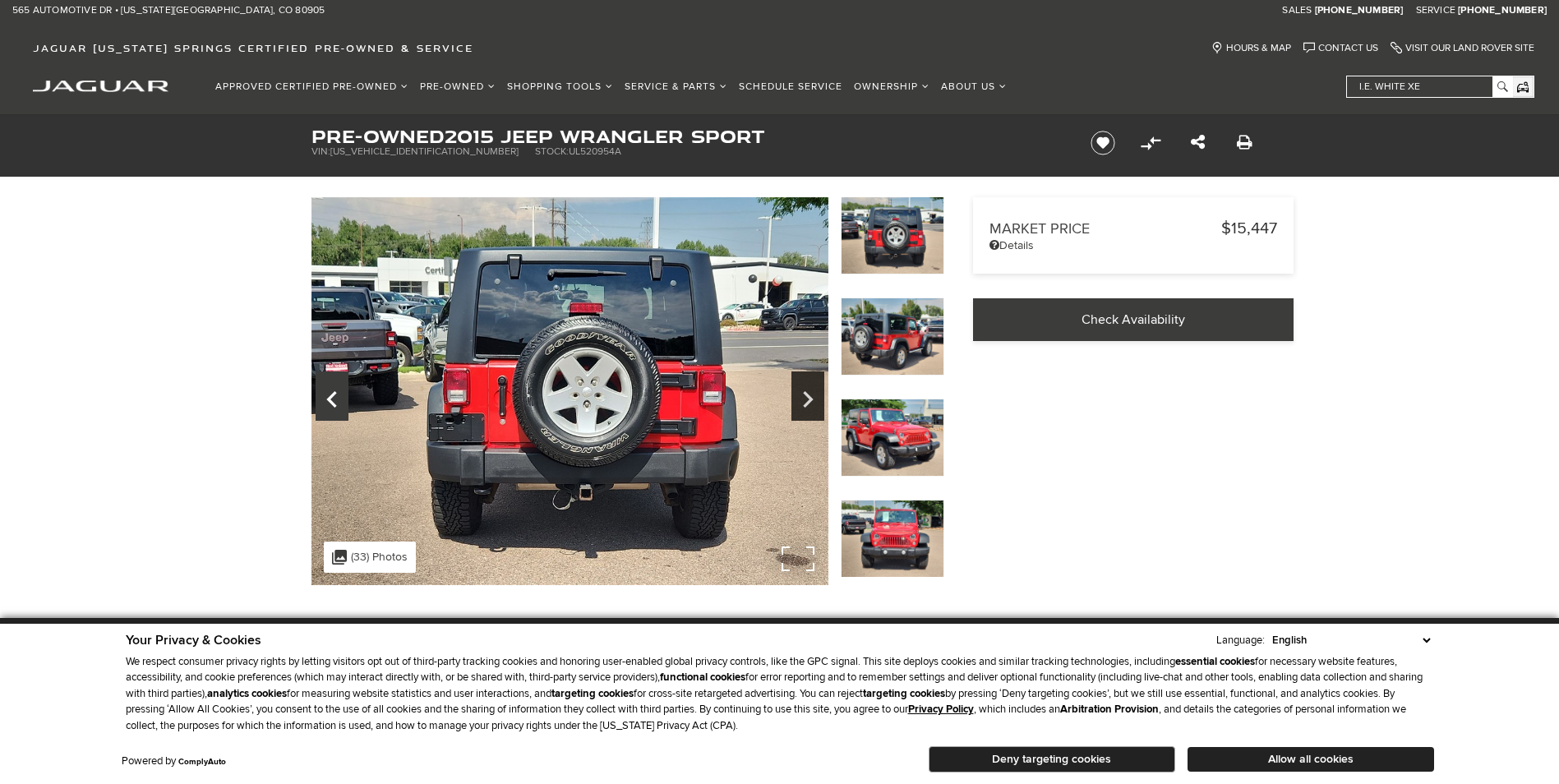
click at [336, 398] on icon "Previous" at bounding box center [332, 399] width 33 height 39
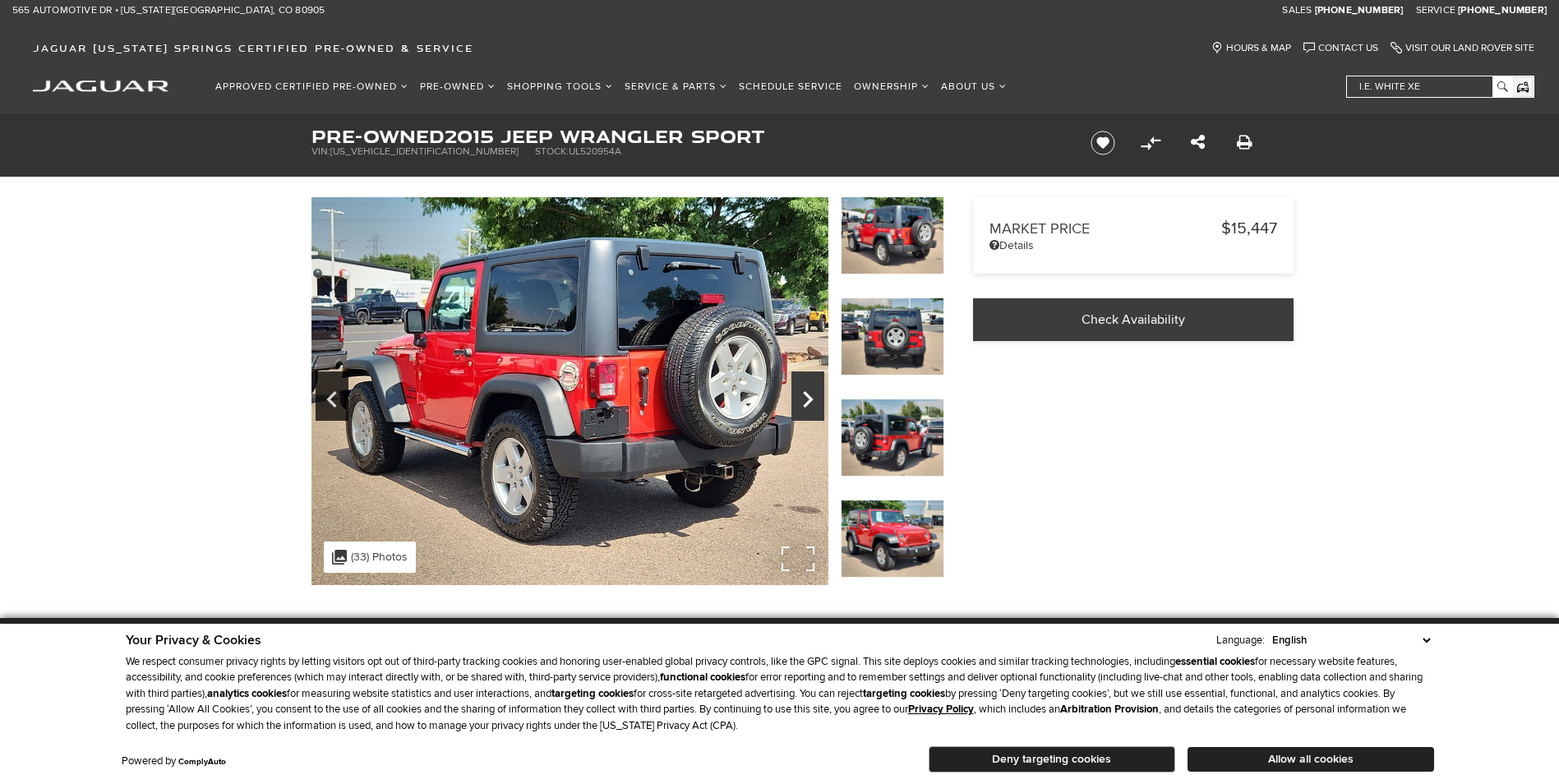
click at [803, 393] on icon "Next" at bounding box center [808, 399] width 33 height 39
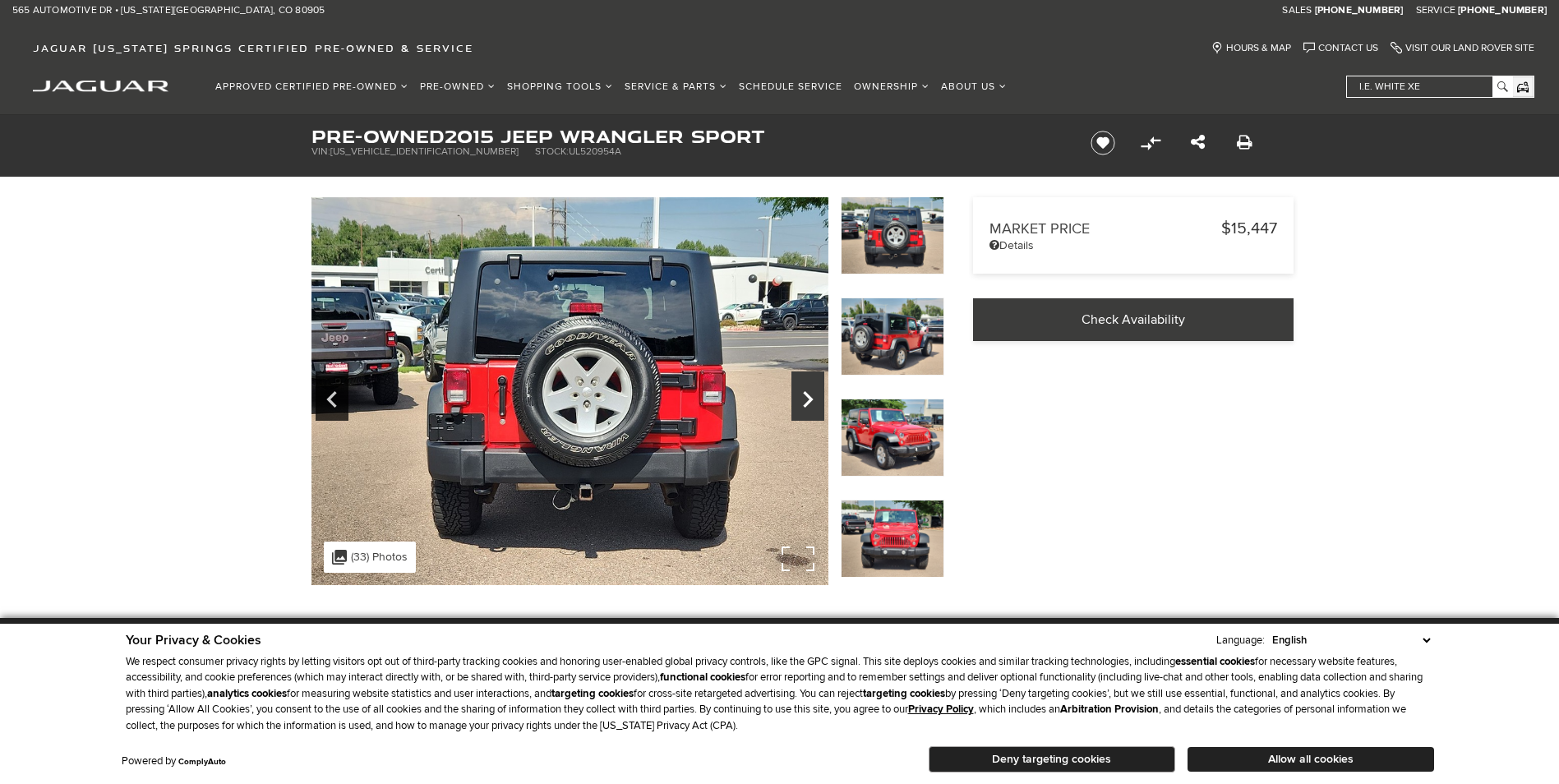
click at [803, 393] on icon "Next" at bounding box center [808, 399] width 33 height 39
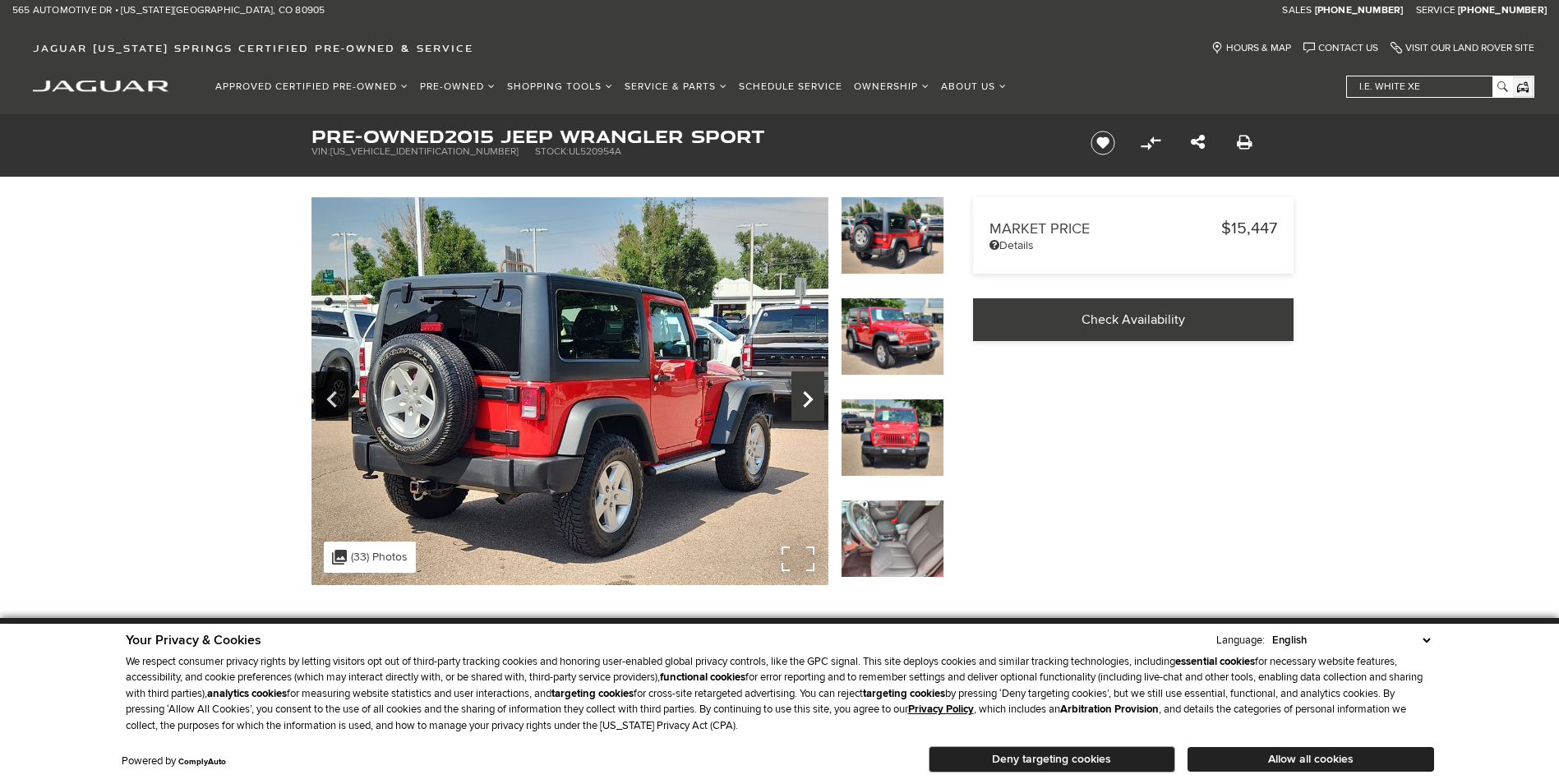
click at [803, 393] on icon "Next" at bounding box center [808, 399] width 33 height 39
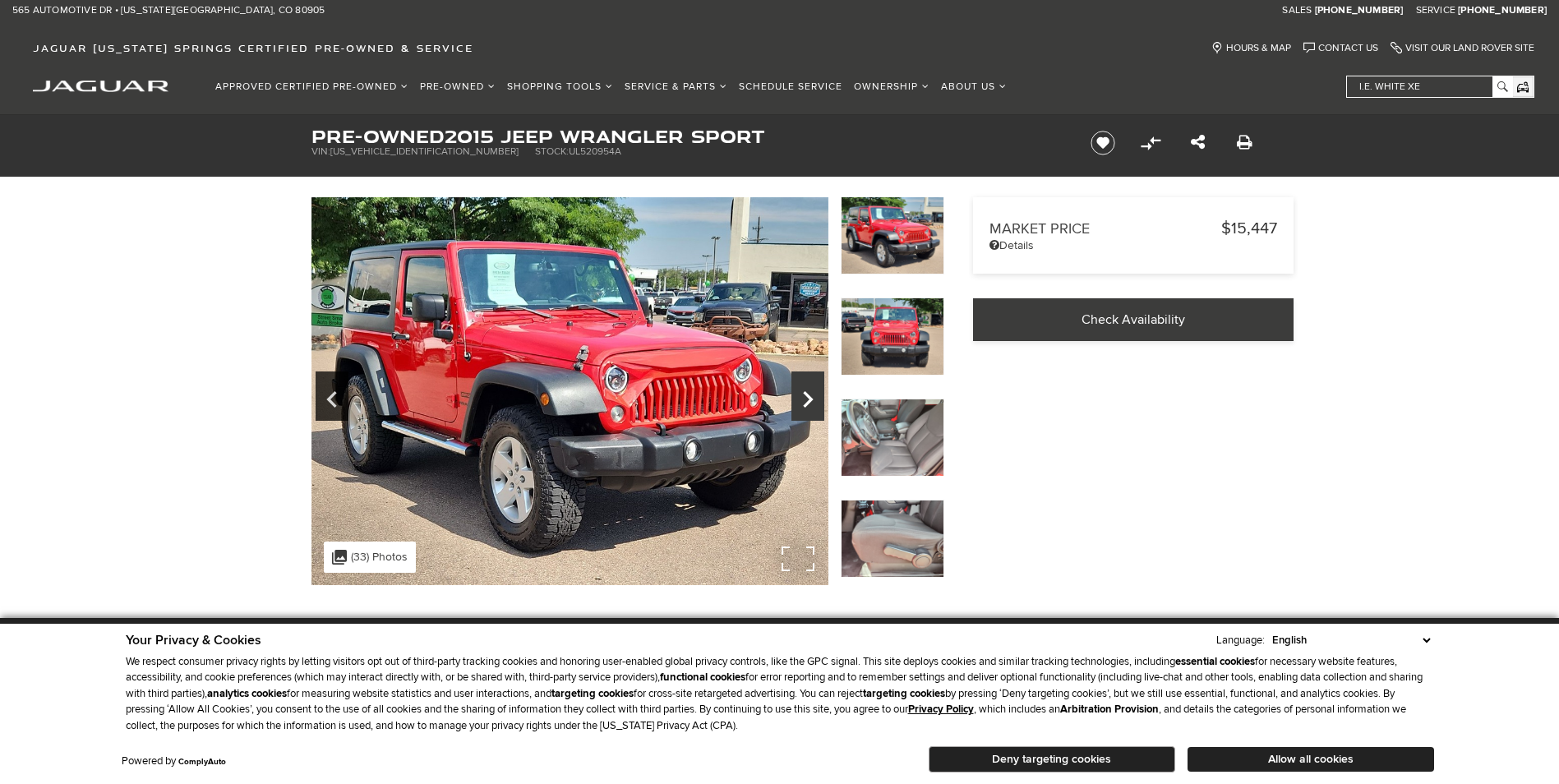
click at [803, 393] on icon "Next" at bounding box center [808, 399] width 33 height 39
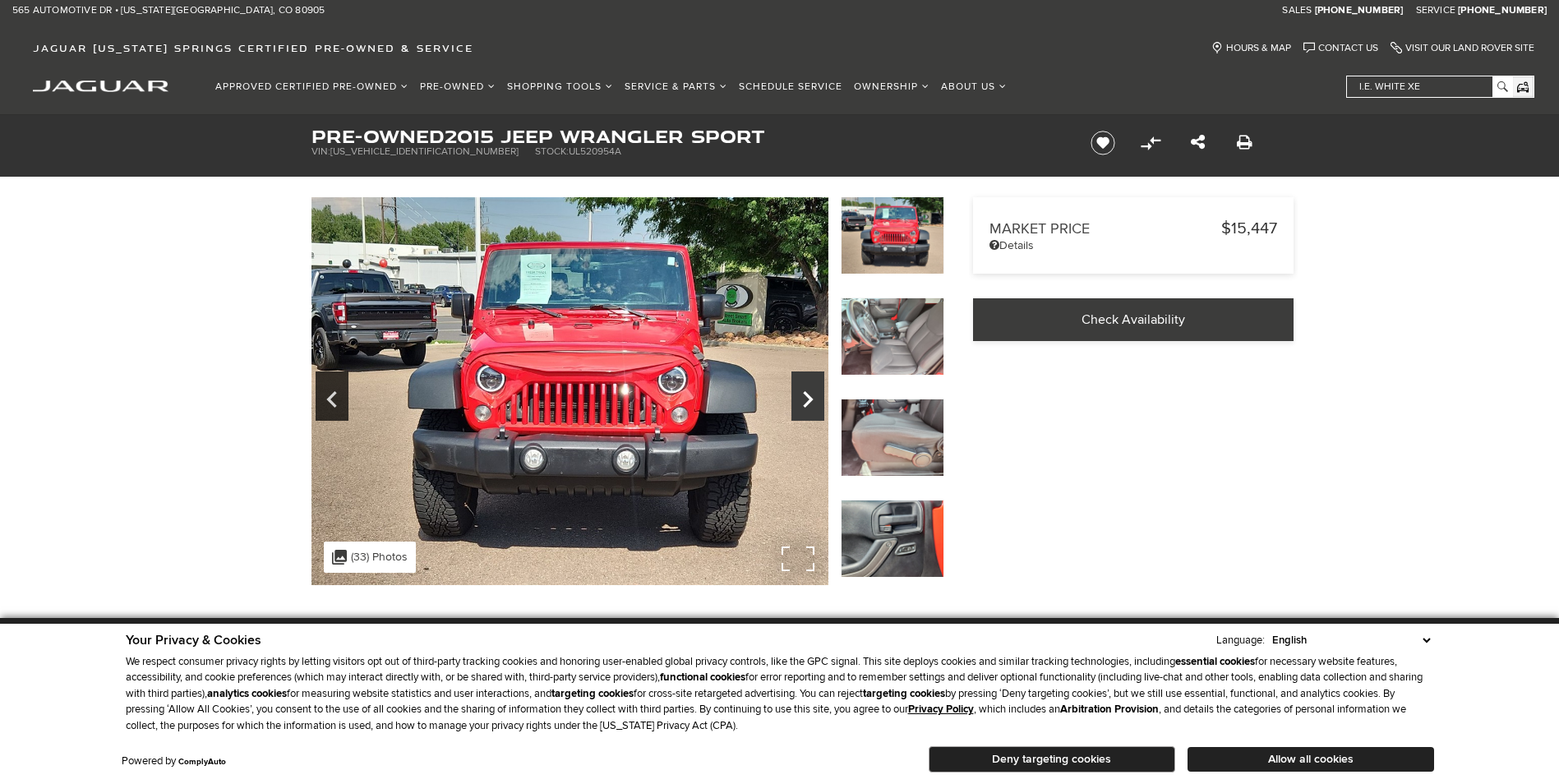
click at [803, 393] on icon "Next" at bounding box center [808, 399] width 33 height 39
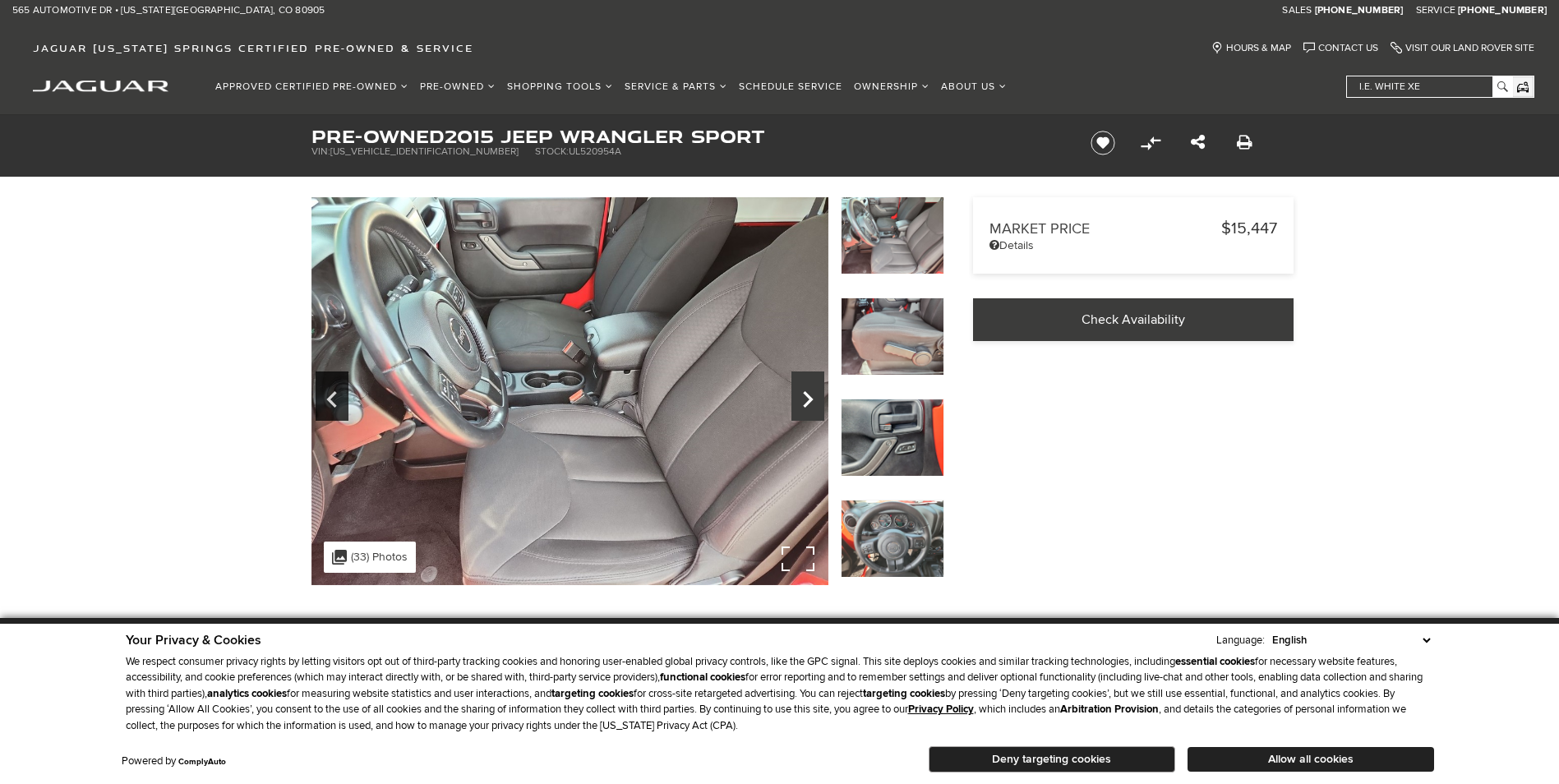
click at [803, 393] on icon "Next" at bounding box center [808, 399] width 33 height 39
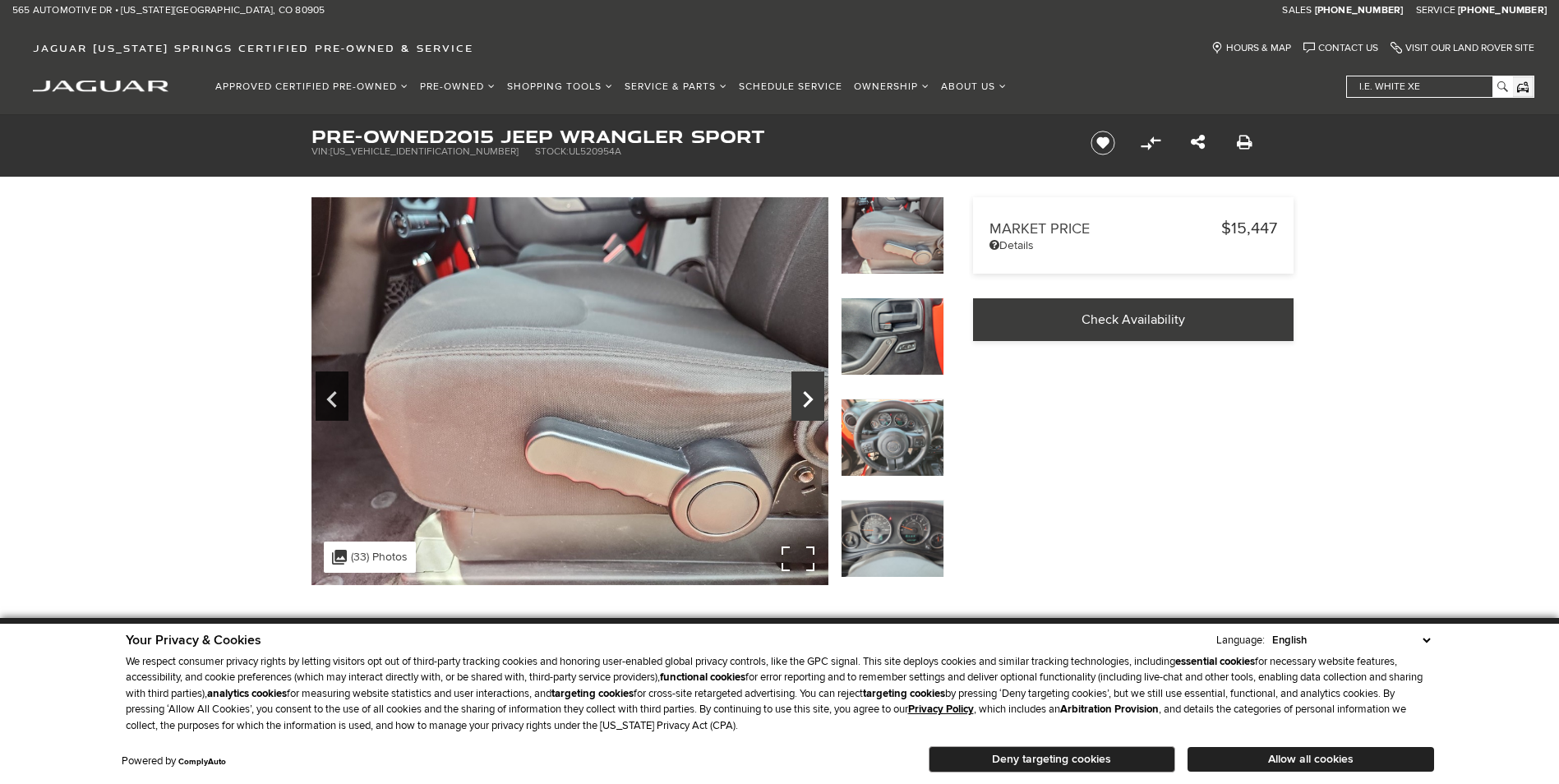
click at [803, 393] on icon "Next" at bounding box center [808, 399] width 33 height 39
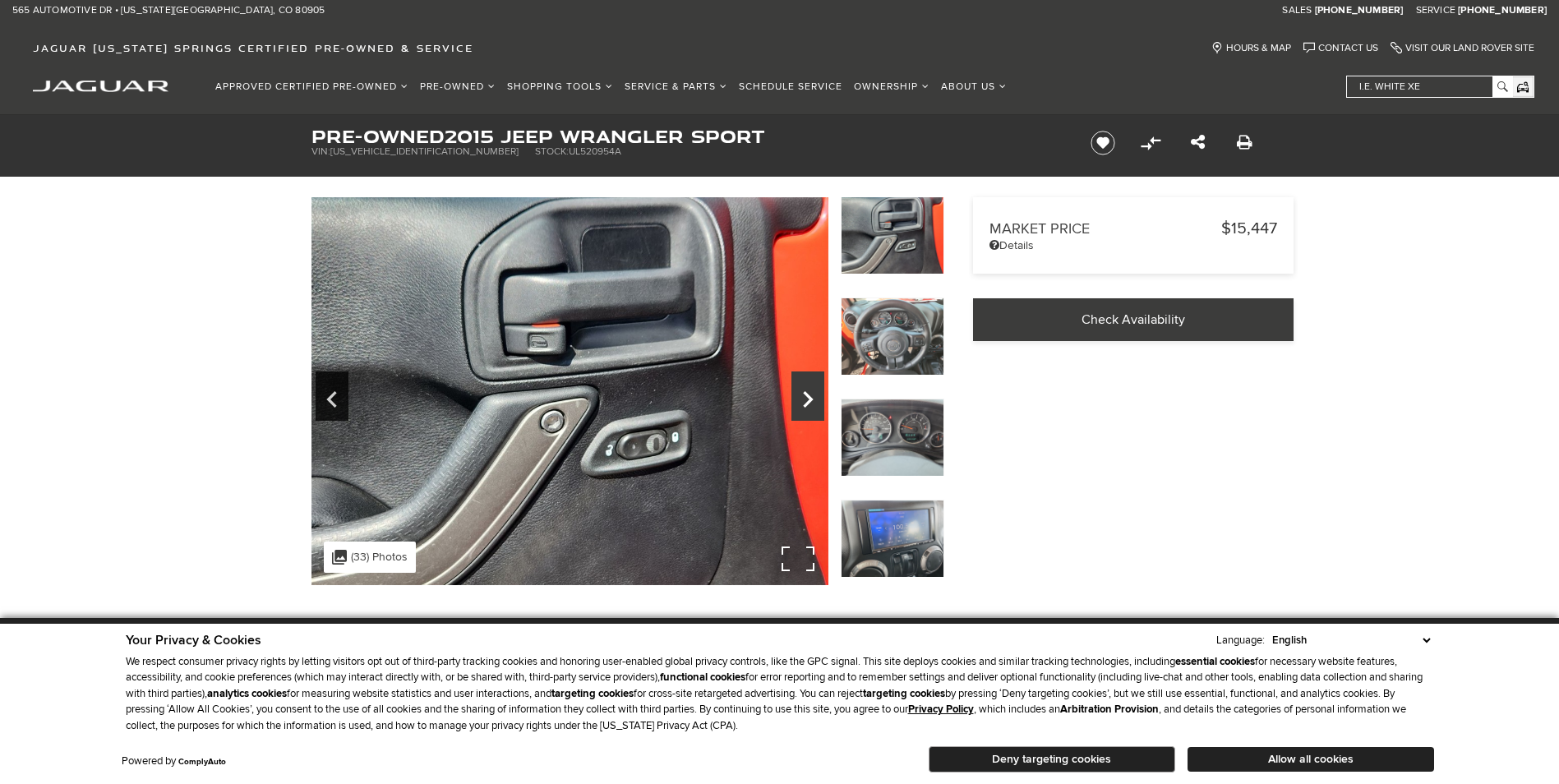
click at [803, 393] on icon "Next" at bounding box center [808, 399] width 33 height 39
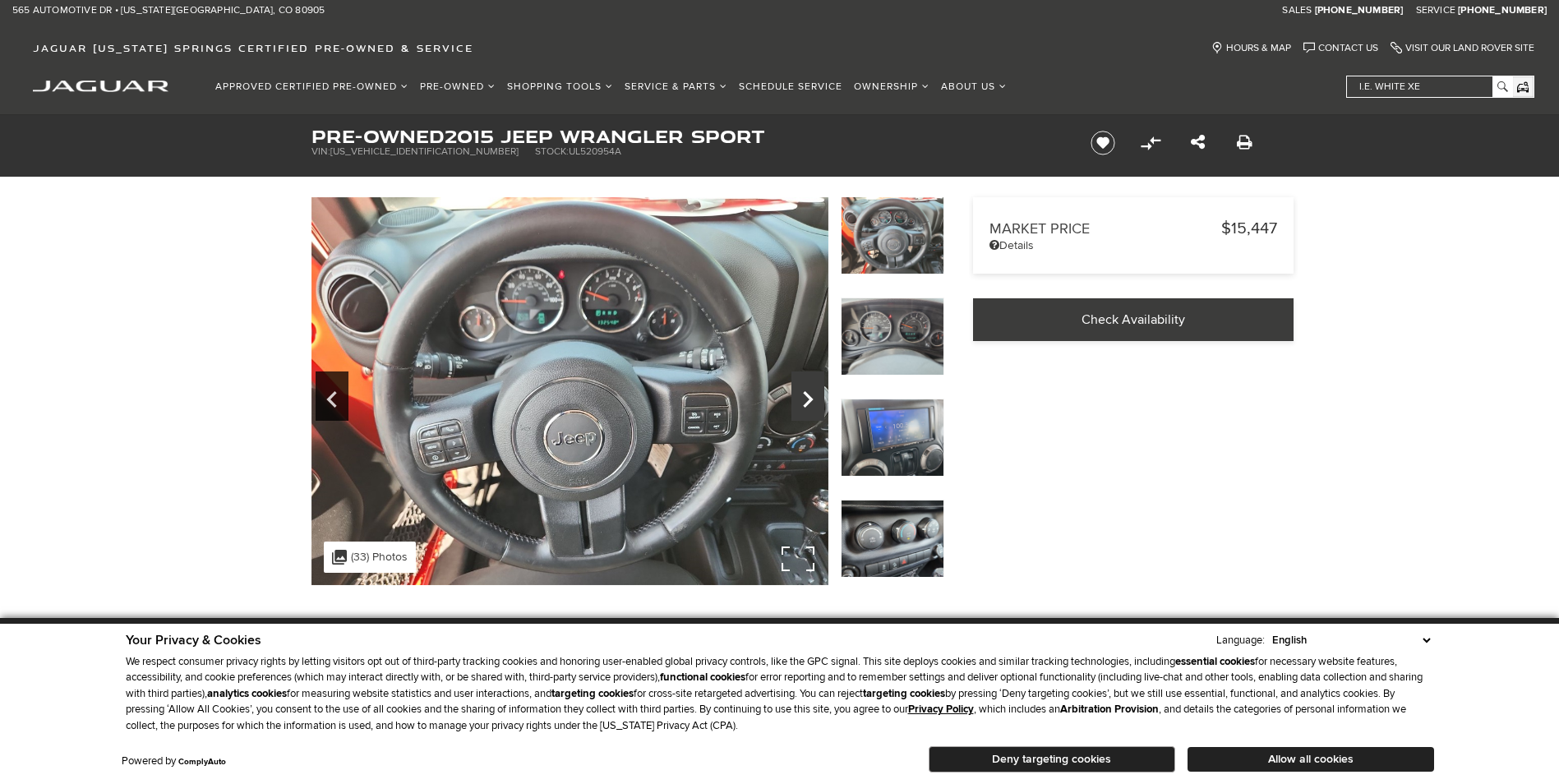
click at [803, 393] on icon "Next" at bounding box center [808, 399] width 33 height 39
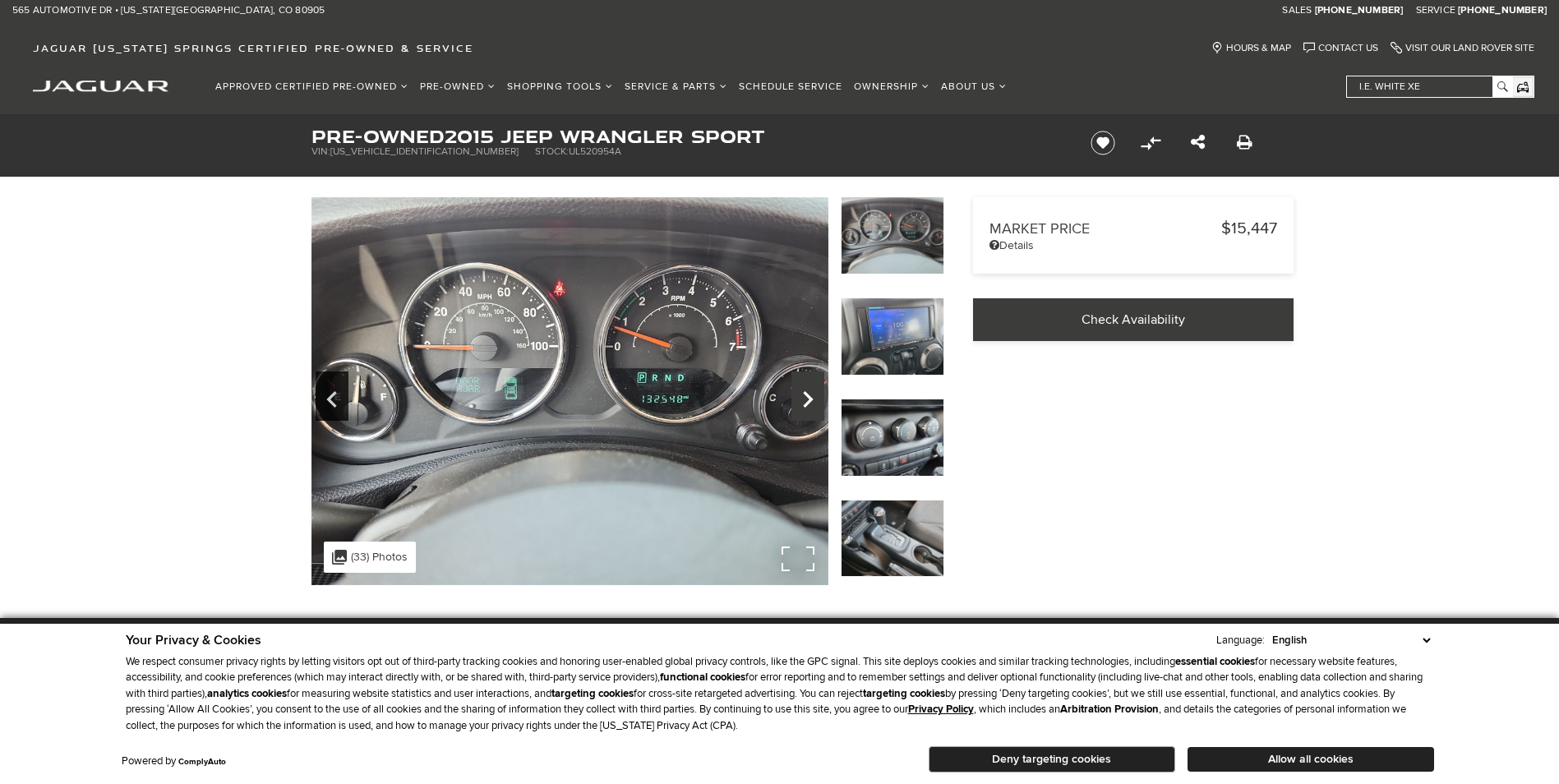
click at [803, 393] on icon "Next" at bounding box center [808, 399] width 33 height 39
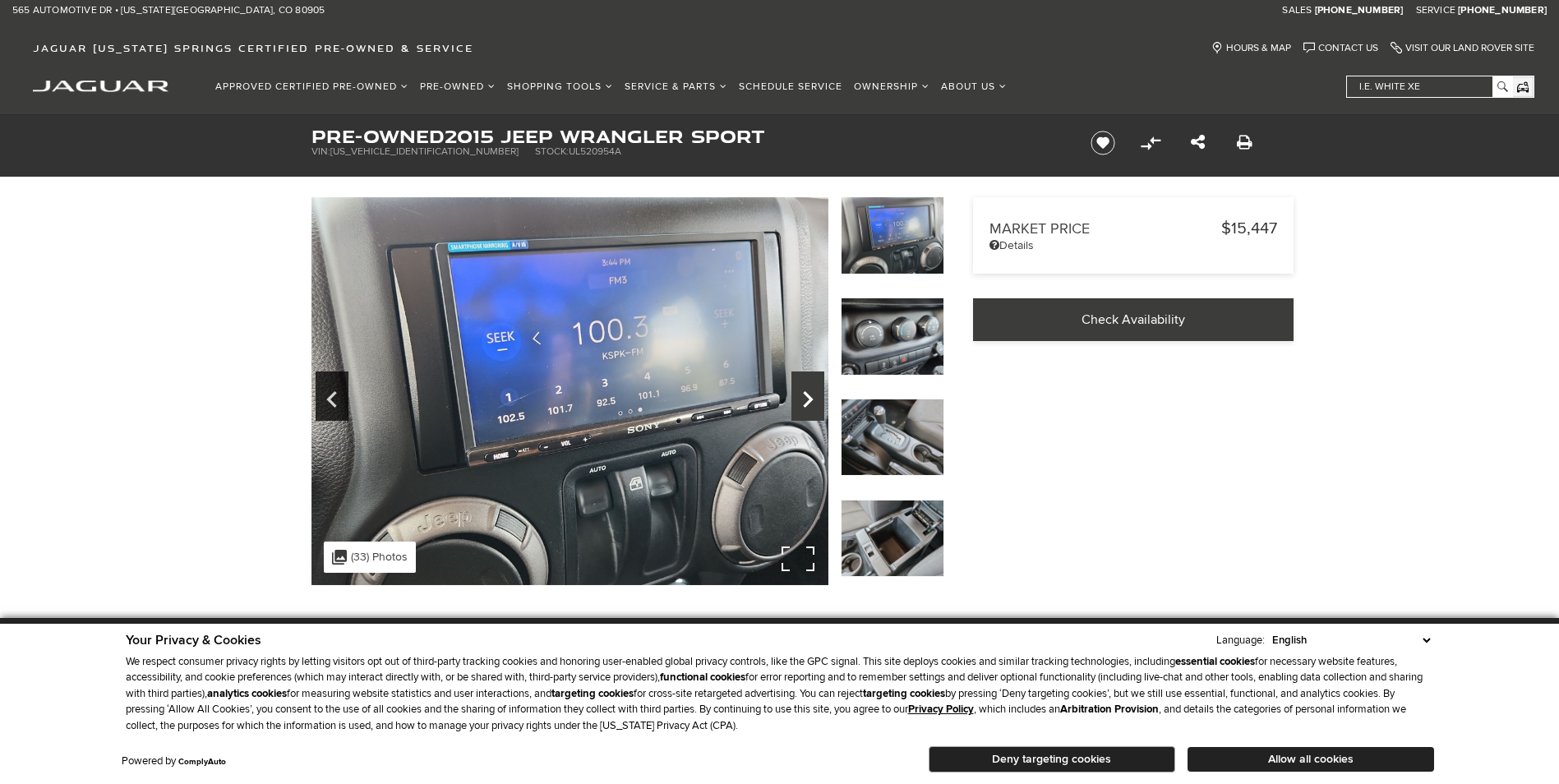
click at [803, 393] on icon "Next" at bounding box center [808, 399] width 33 height 39
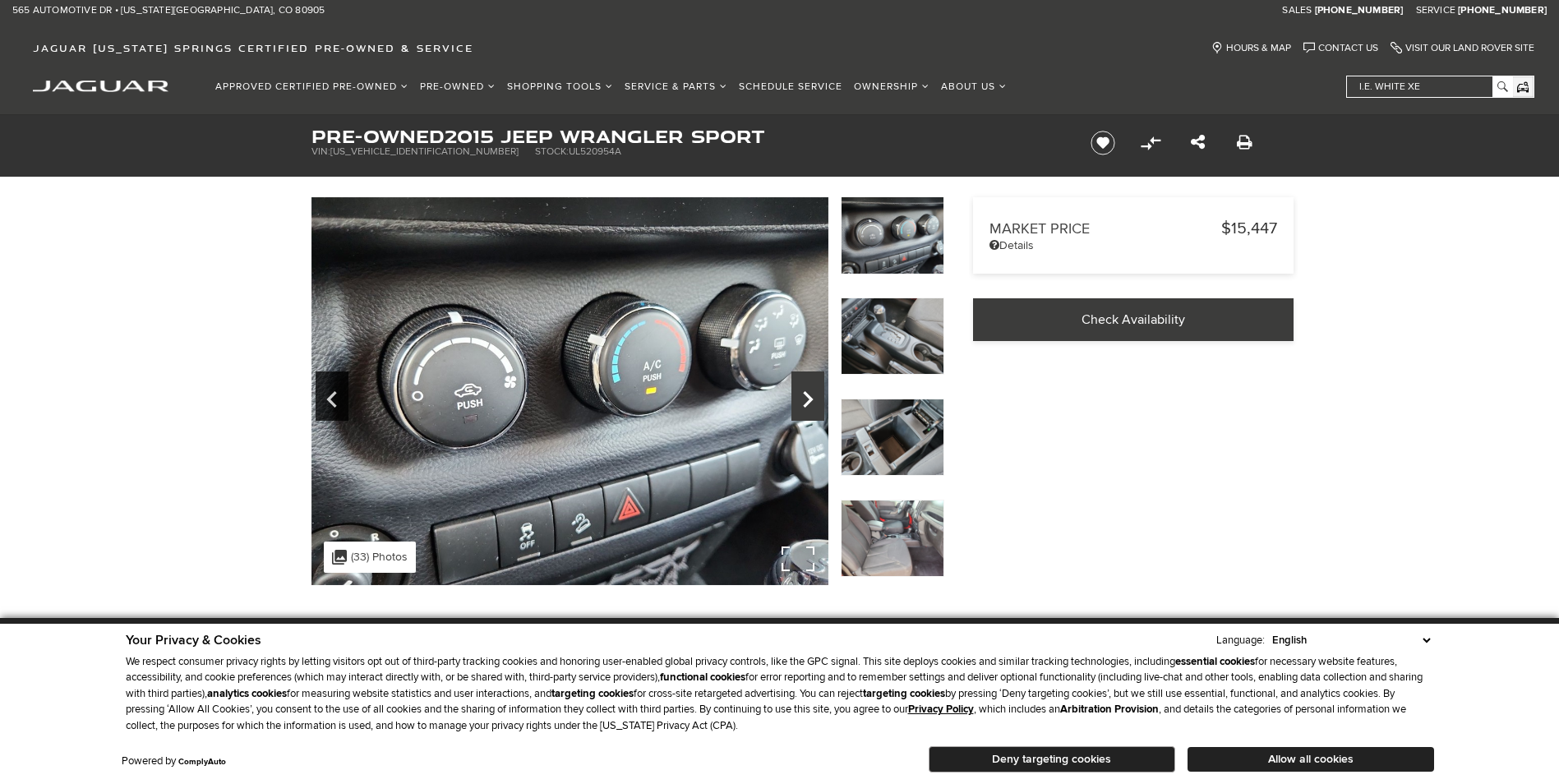
click at [803, 393] on icon "Next" at bounding box center [808, 399] width 33 height 39
